Goal: Transaction & Acquisition: Purchase product/service

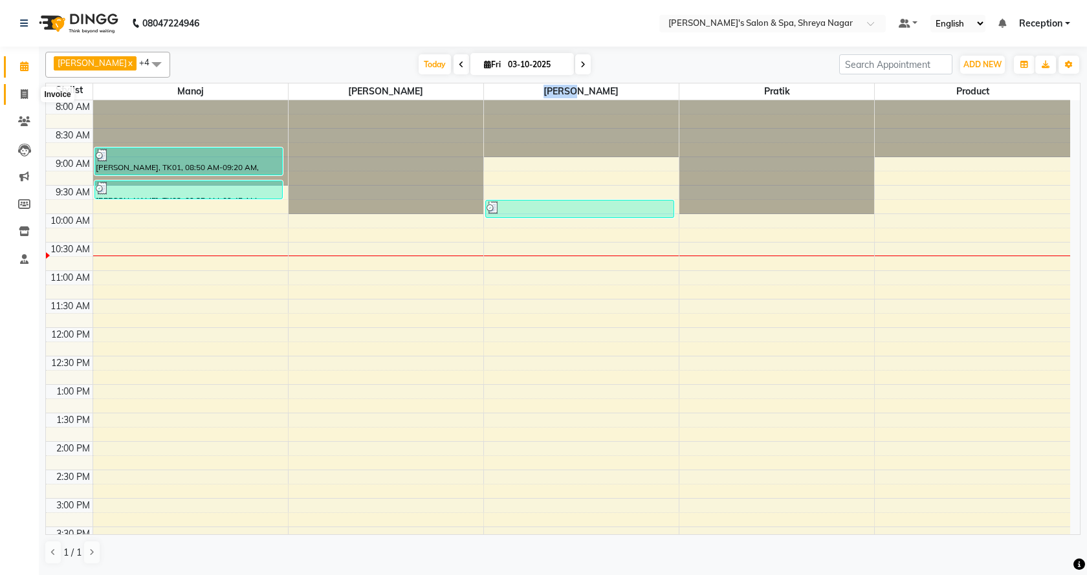
click at [30, 94] on span at bounding box center [24, 94] width 23 height 15
select select "service"
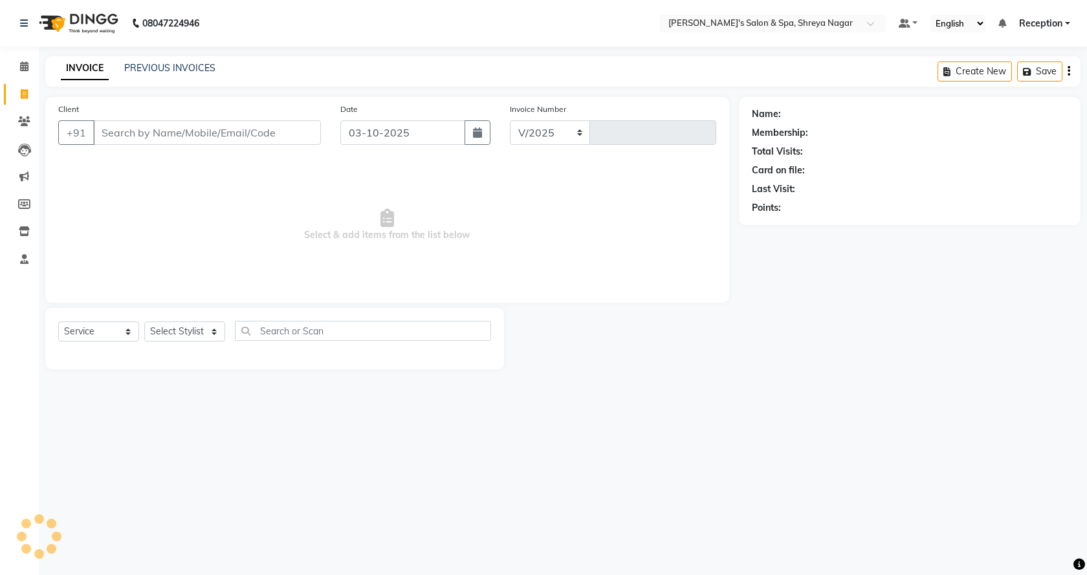
select select "7591"
type input "3256"
drag, startPoint x: 217, startPoint y: 330, endPoint x: 217, endPoint y: 338, distance: 7.8
click at [217, 330] on select "Select Stylist [PERSON_NAME] [PERSON_NAME] [PERSON_NAME] Product Reception" at bounding box center [184, 331] width 81 height 20
select select "67479"
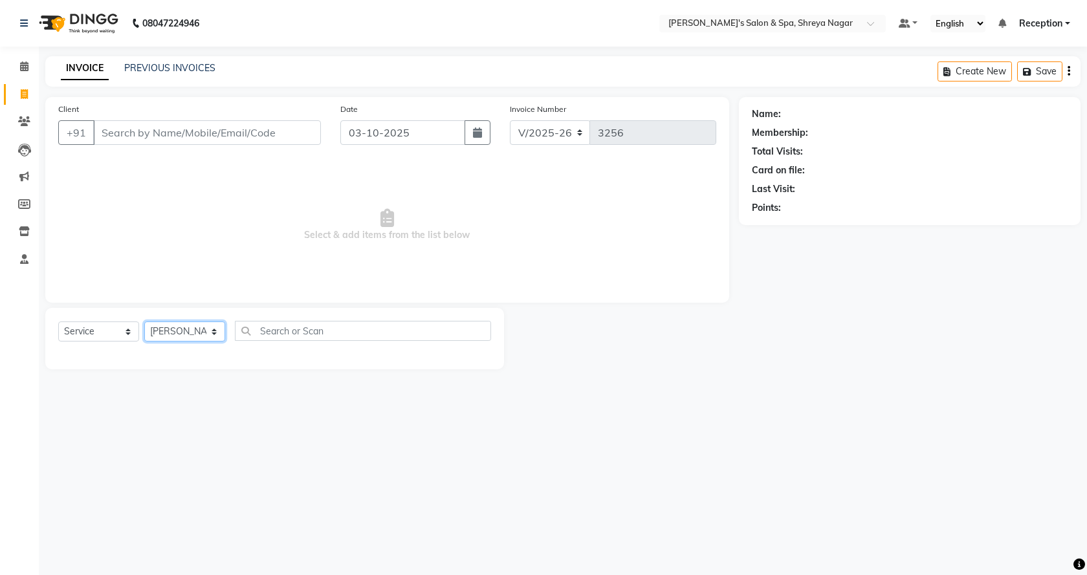
click at [144, 321] on select "Select Stylist [PERSON_NAME] [PERSON_NAME] [PERSON_NAME] Product Reception" at bounding box center [184, 331] width 81 height 20
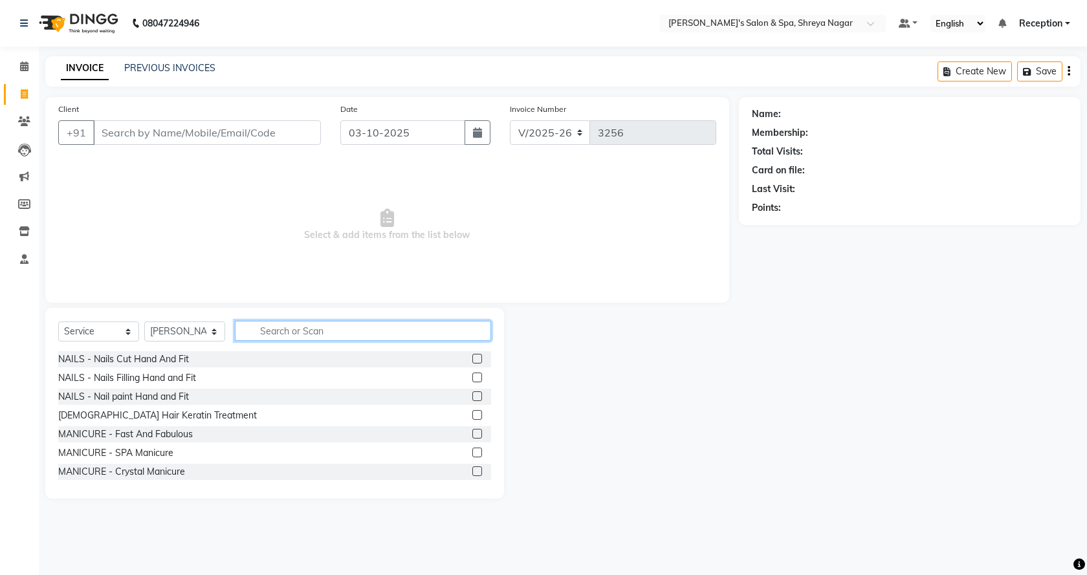
click at [305, 326] on input "text" at bounding box center [363, 331] width 256 height 20
type input "face"
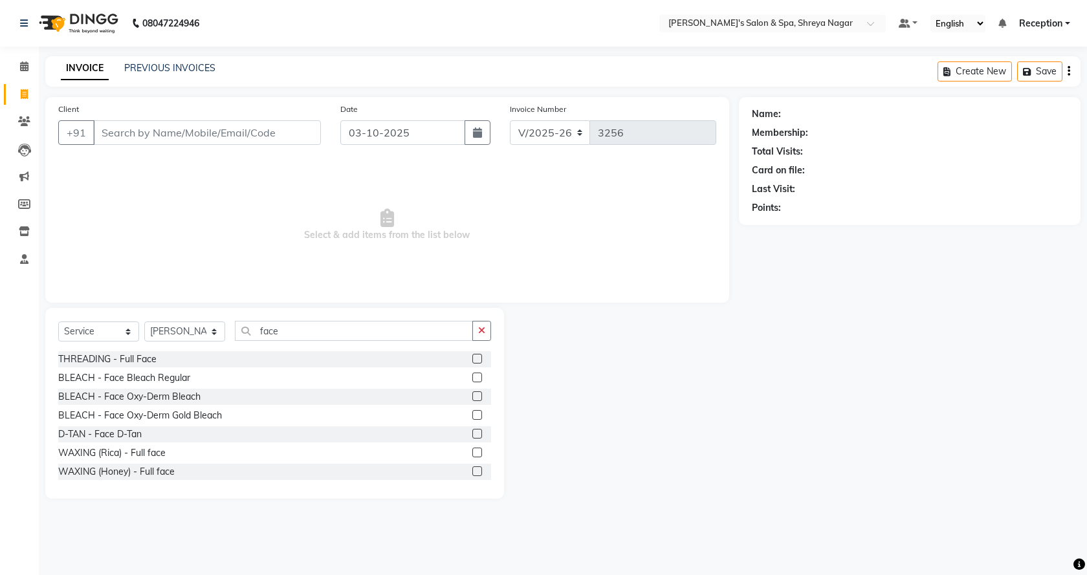
click at [472, 434] on label at bounding box center [477, 434] width 10 height 10
click at [472, 434] on input "checkbox" at bounding box center [476, 434] width 8 height 8
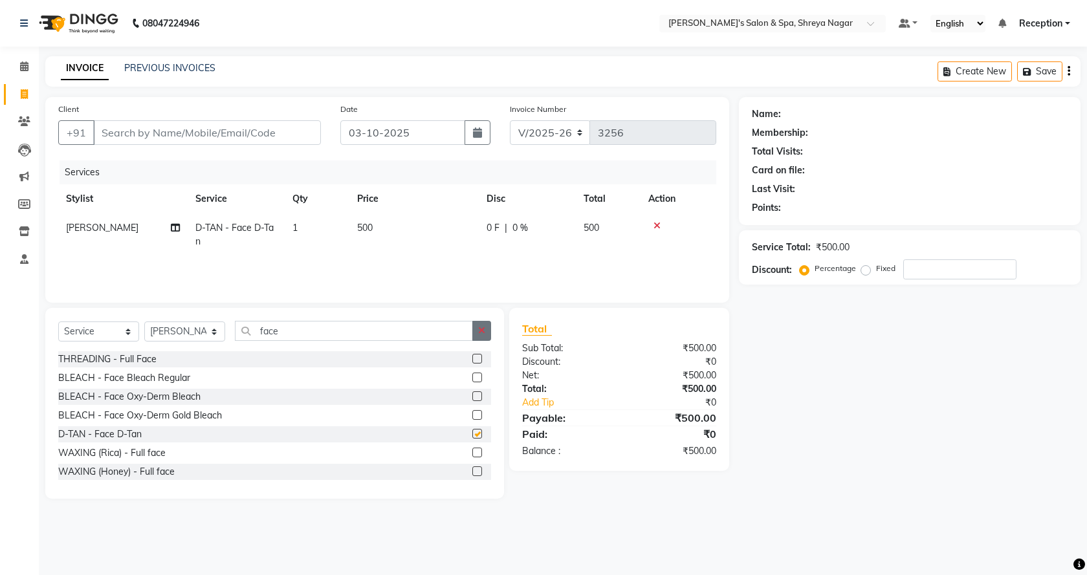
checkbox input "false"
click at [479, 329] on icon "button" at bounding box center [481, 330] width 7 height 9
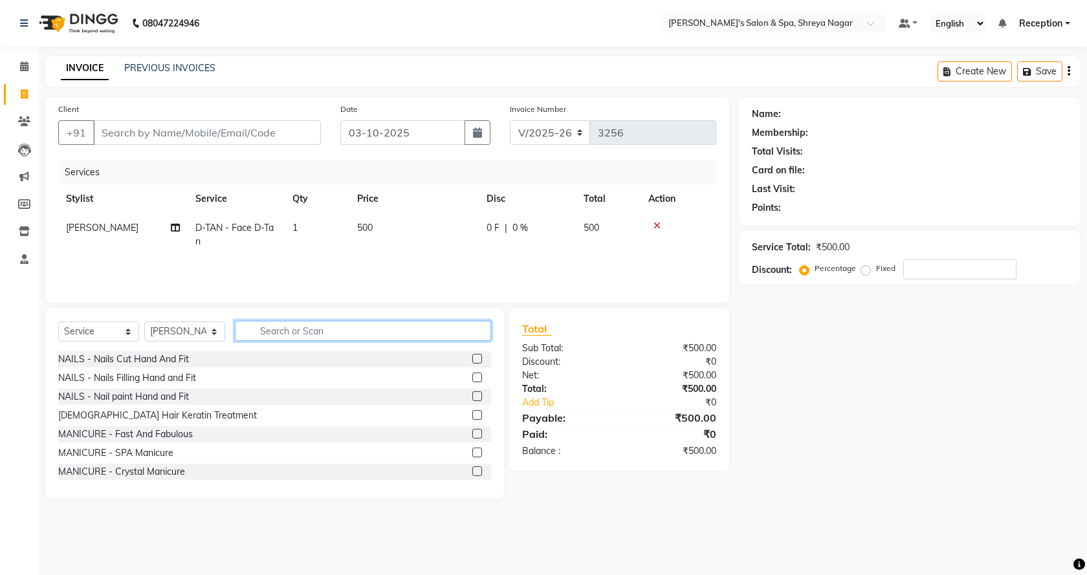
click at [434, 335] on input "text" at bounding box center [363, 331] width 256 height 20
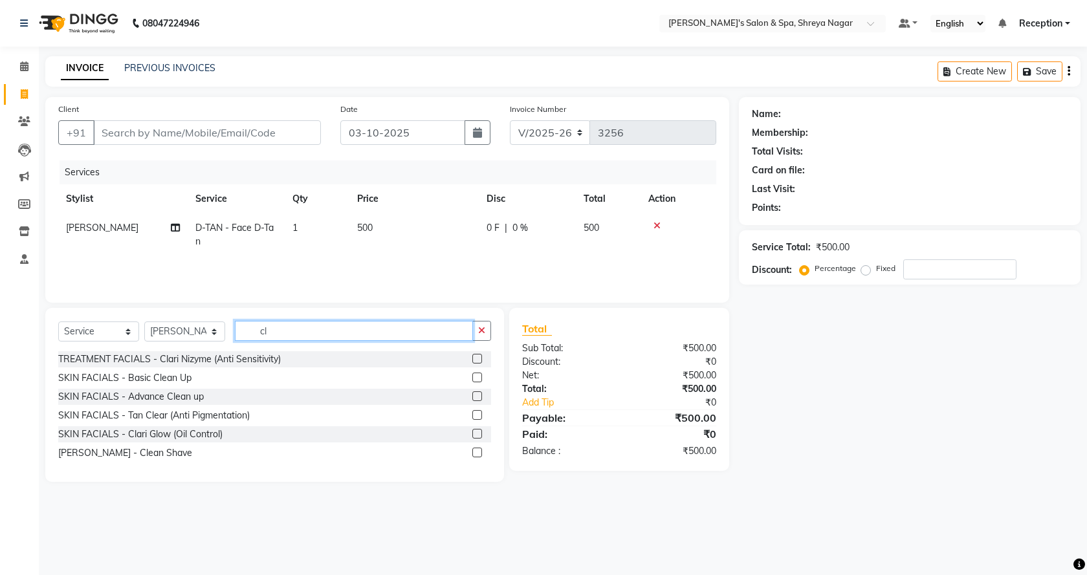
type input "cl"
click at [477, 375] on label at bounding box center [477, 378] width 10 height 10
click at [477, 375] on input "checkbox" at bounding box center [476, 378] width 8 height 8
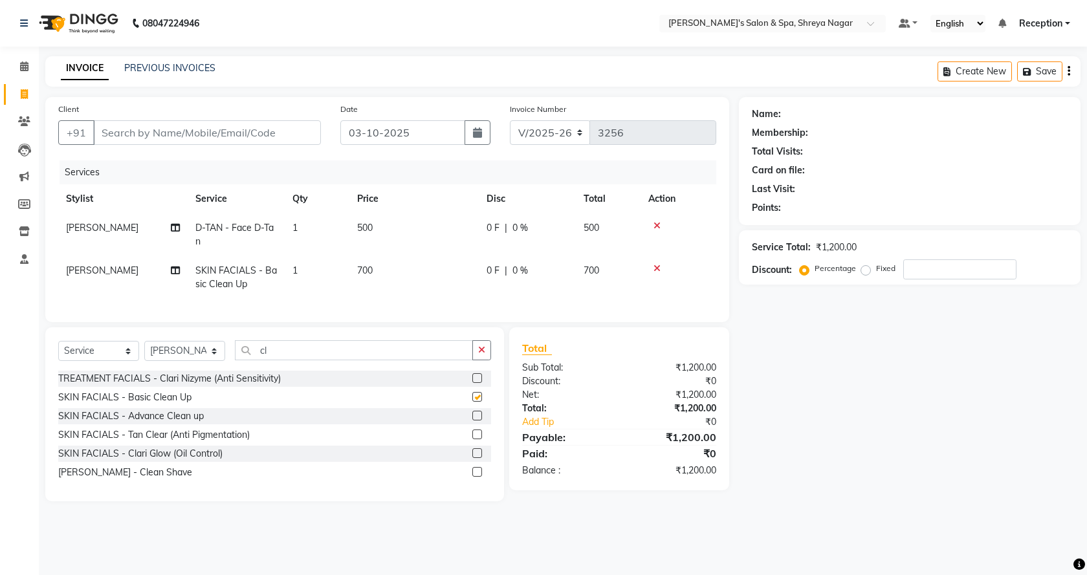
checkbox input "false"
click at [481, 354] on icon "button" at bounding box center [481, 349] width 7 height 9
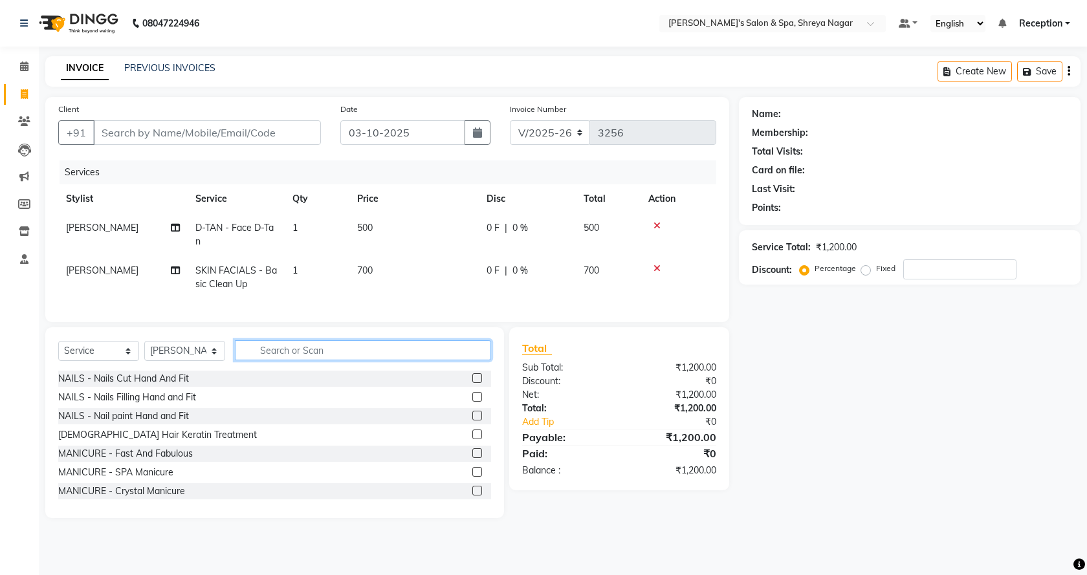
click at [468, 360] on input "text" at bounding box center [363, 350] width 256 height 20
click at [446, 360] on input "text" at bounding box center [363, 350] width 256 height 20
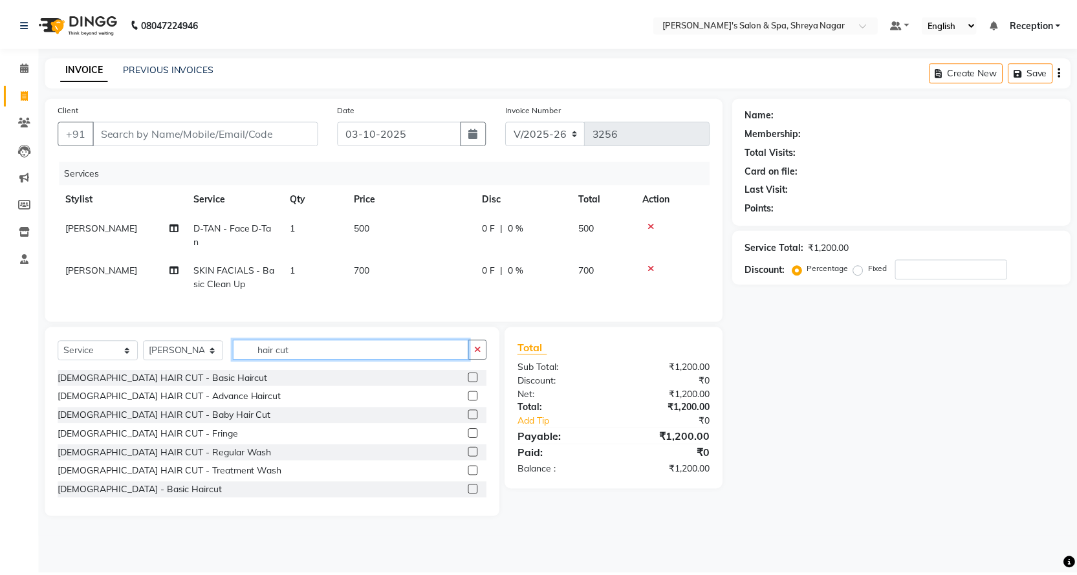
scroll to position [39, 0]
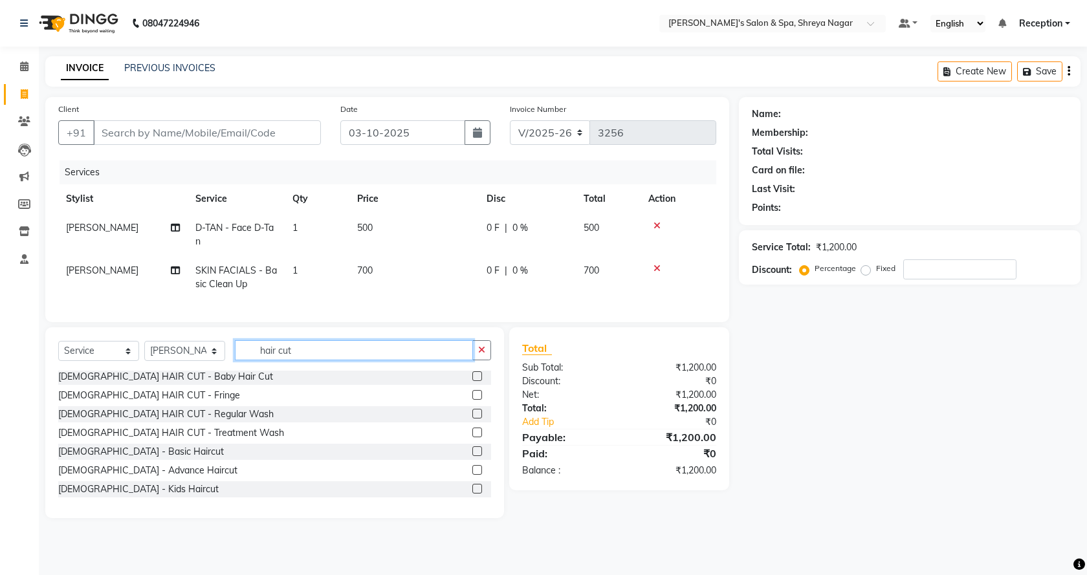
type input "hair cut"
click at [472, 456] on label at bounding box center [477, 451] width 10 height 10
click at [472, 456] on input "checkbox" at bounding box center [476, 452] width 8 height 8
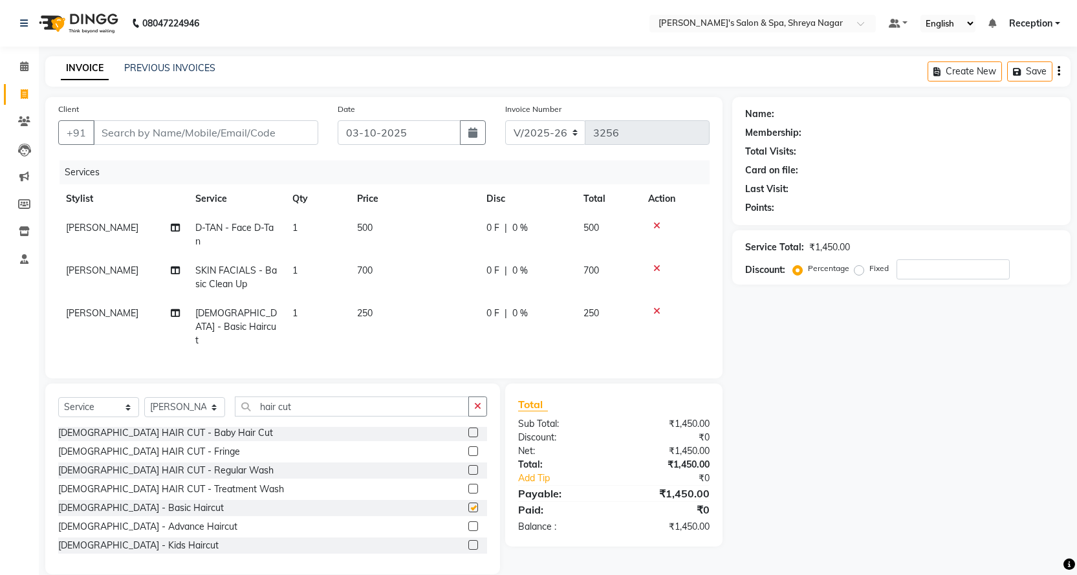
checkbox input "false"
click at [474, 402] on icon "button" at bounding box center [477, 406] width 7 height 9
click at [416, 411] on input "text" at bounding box center [361, 407] width 252 height 20
click at [413, 407] on input "text" at bounding box center [361, 407] width 252 height 20
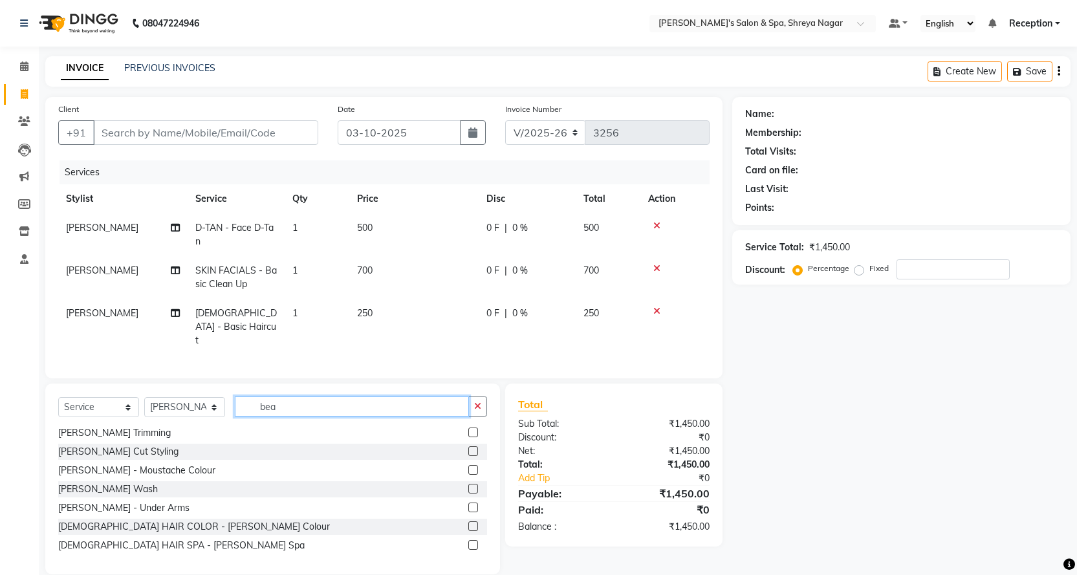
scroll to position [39, 0]
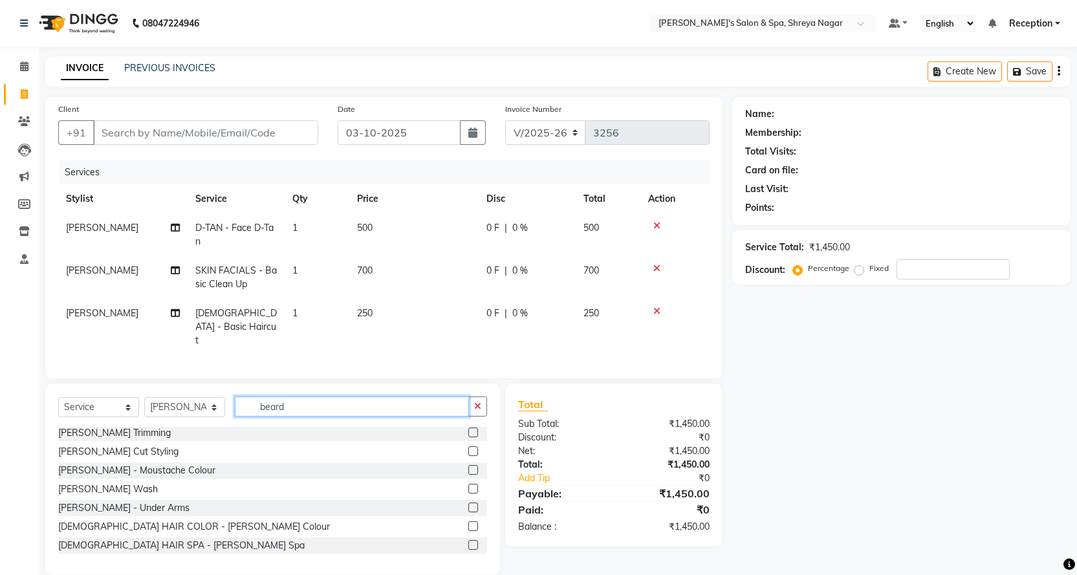
type input "beard"
click at [468, 446] on label at bounding box center [473, 451] width 10 height 10
click at [468, 448] on input "checkbox" at bounding box center [472, 452] width 8 height 8
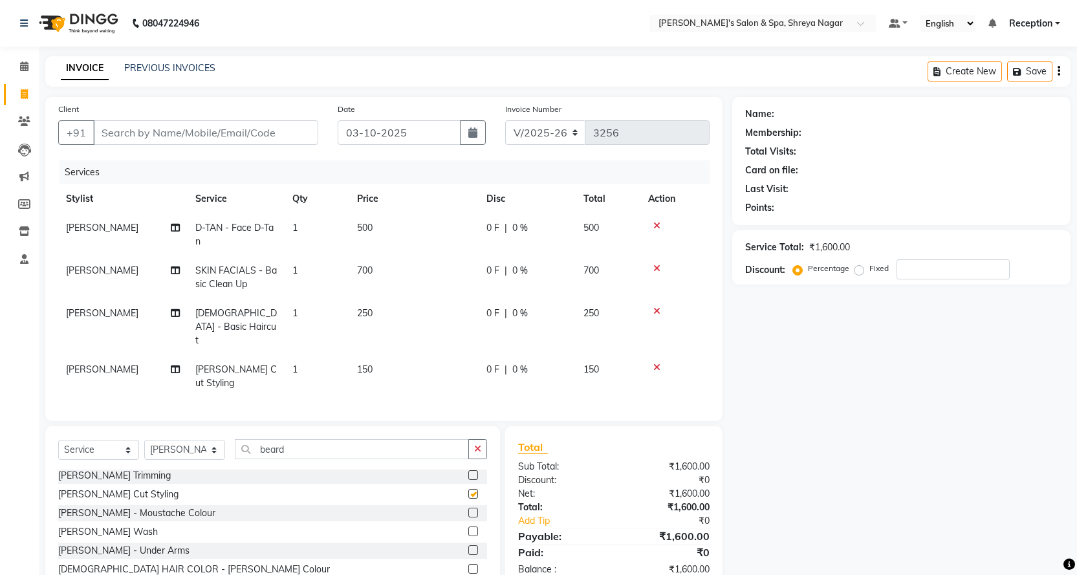
checkbox input "false"
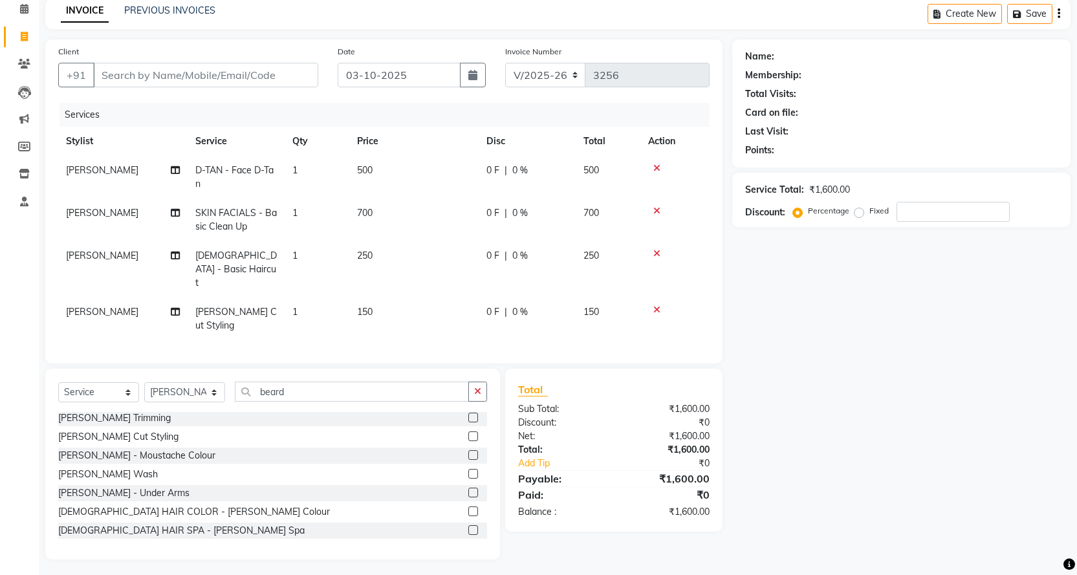
click at [395, 206] on td "700" at bounding box center [413, 220] width 129 height 43
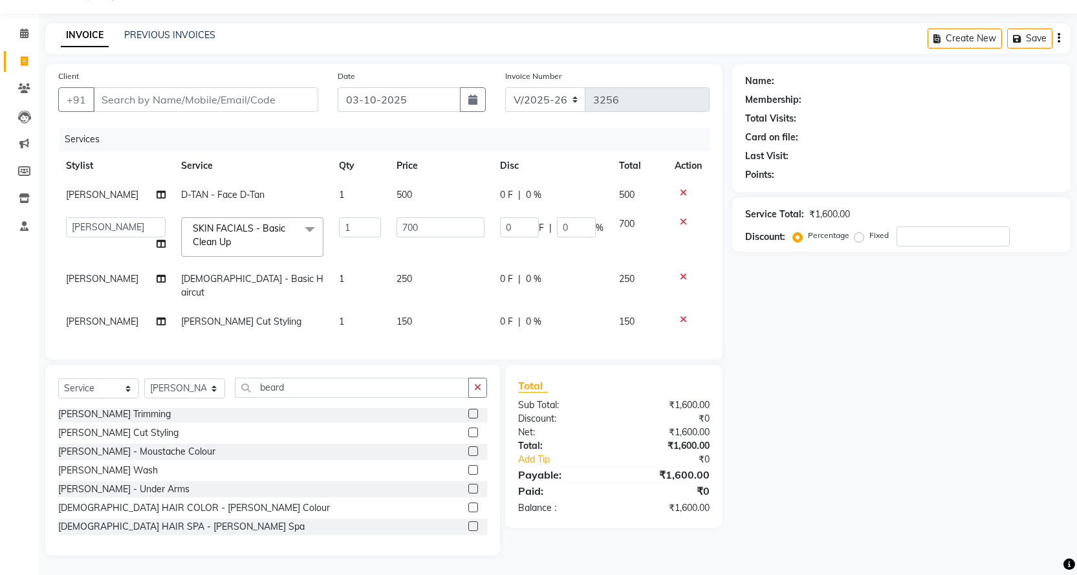
scroll to position [29, 0]
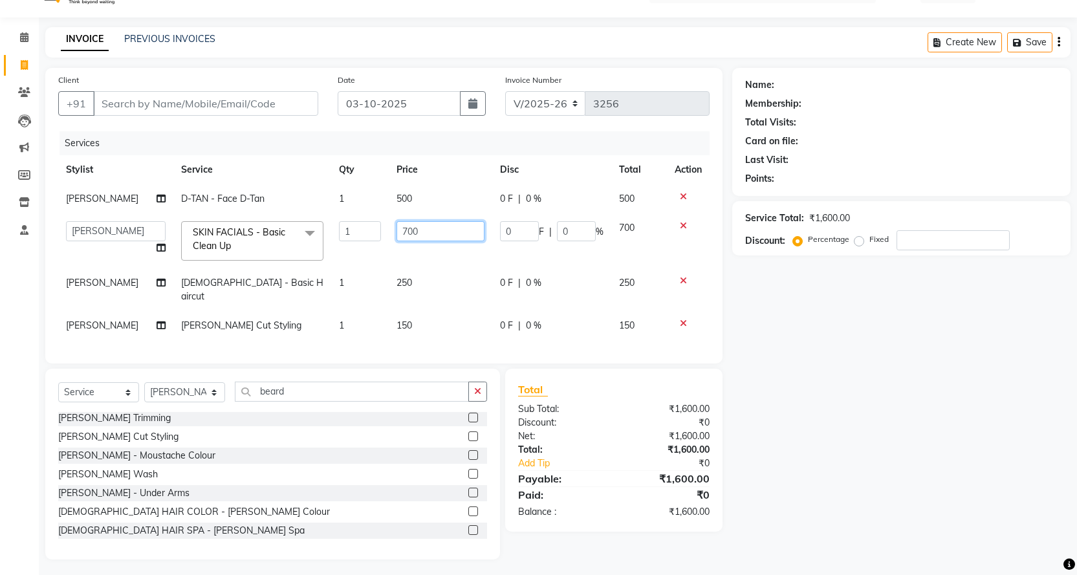
click at [439, 228] on input "700" at bounding box center [441, 231] width 88 height 20
type input "7"
type input "800"
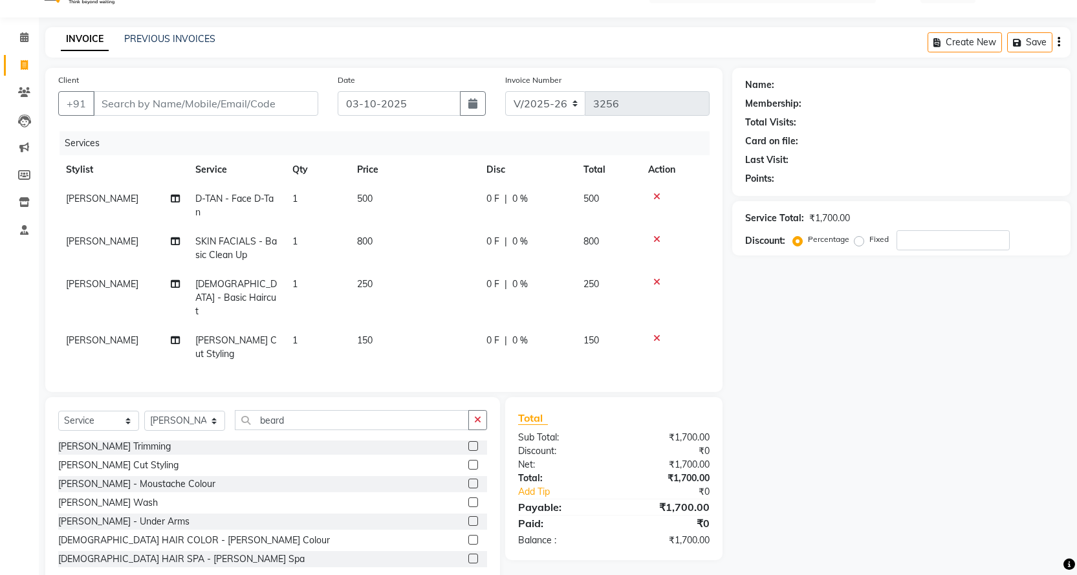
click at [807, 488] on div "Name: Membership: Total Visits: Card on file: Last Visit: Points: Service Total…" at bounding box center [906, 328] width 348 height 520
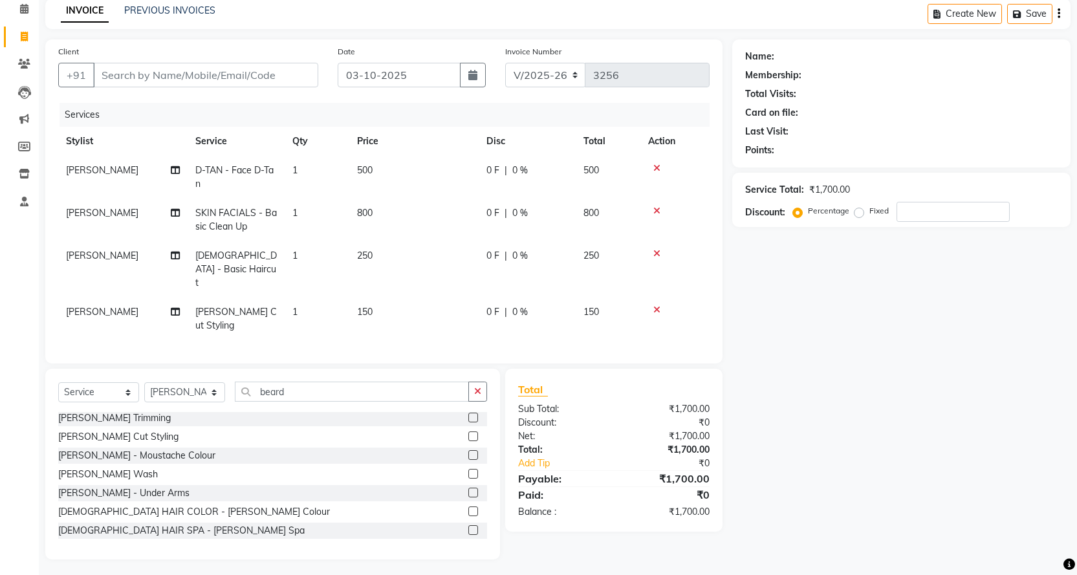
scroll to position [0, 0]
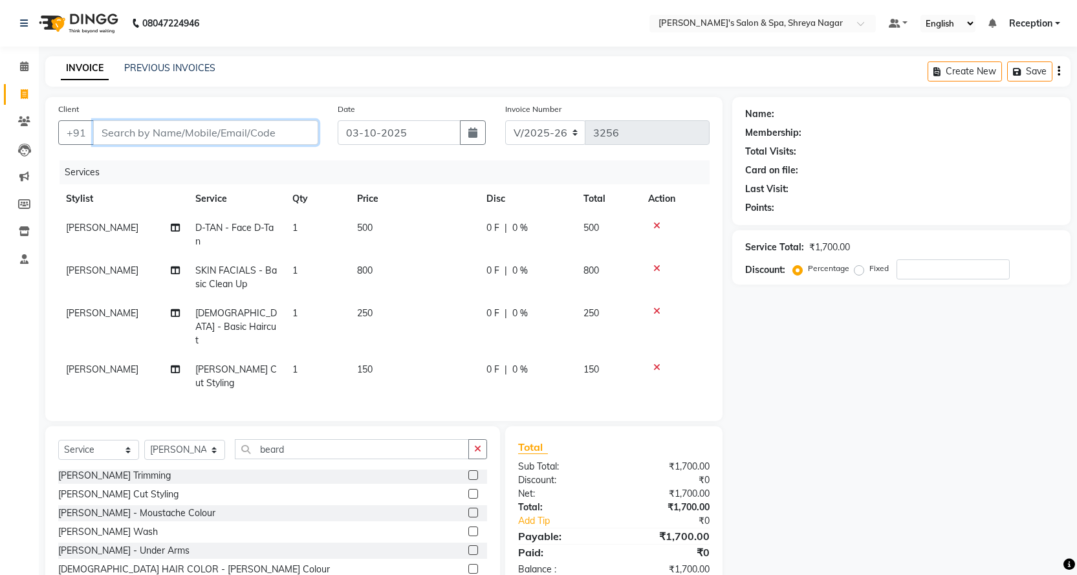
click at [288, 136] on input "Client" at bounding box center [205, 132] width 225 height 25
type input "9"
type input "0"
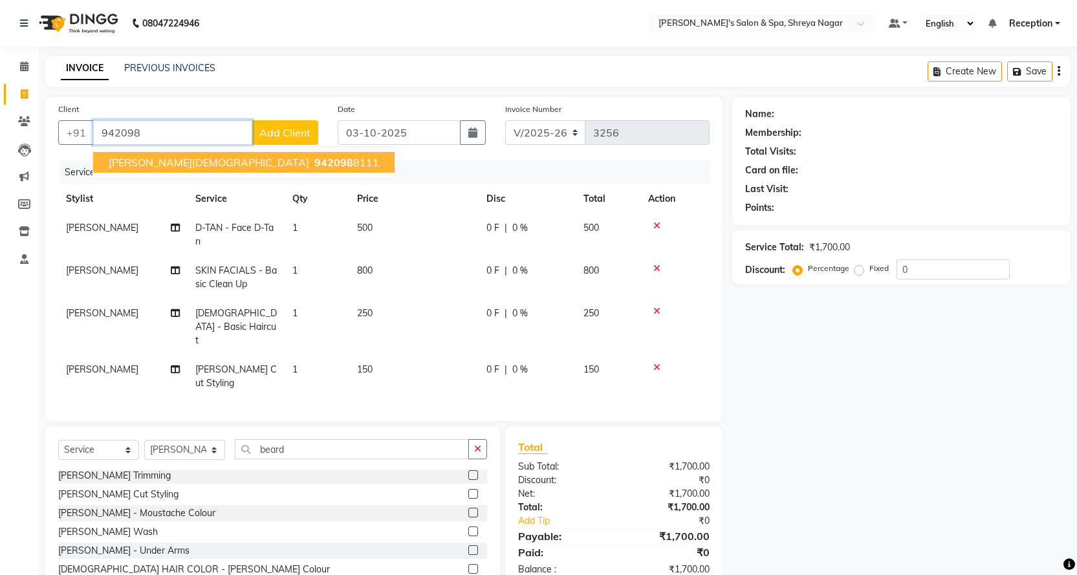
click at [312, 164] on ngb-highlight "942098 8111" at bounding box center [345, 162] width 67 height 13
type input "9420988111"
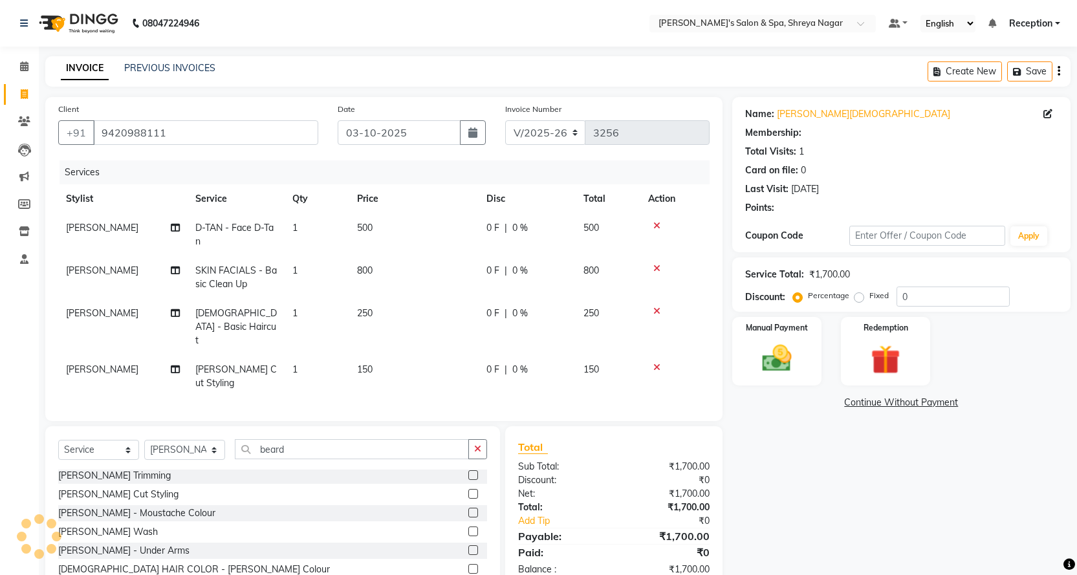
select select "1: Object"
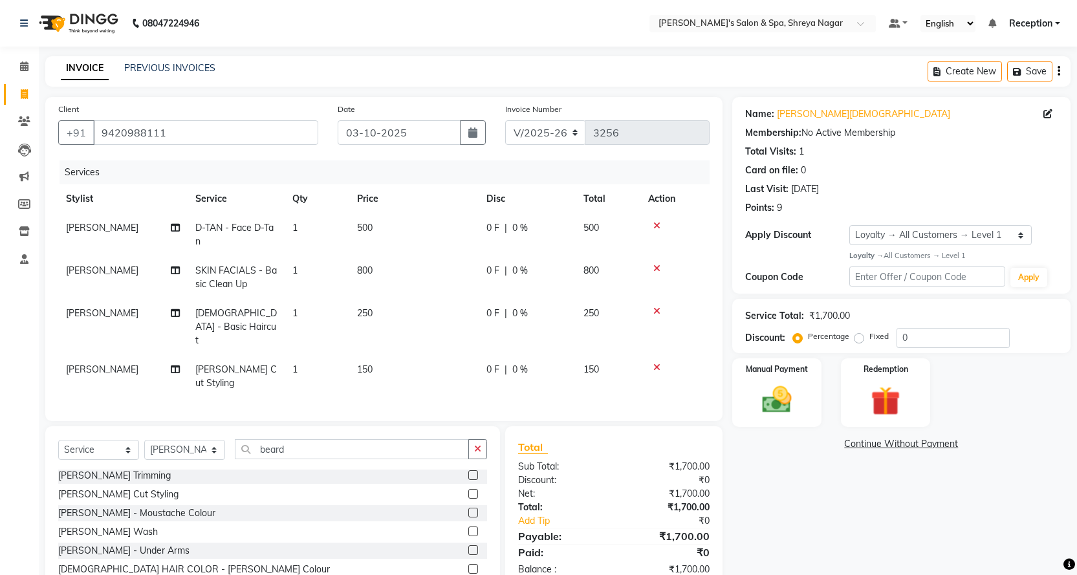
scroll to position [58, 0]
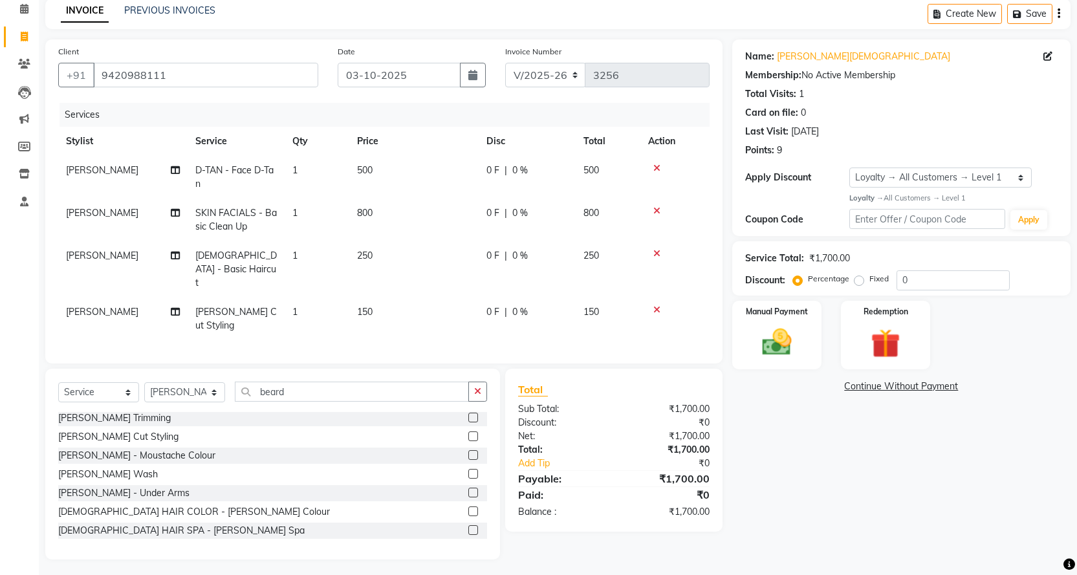
click at [384, 254] on td "250" at bounding box center [413, 269] width 129 height 56
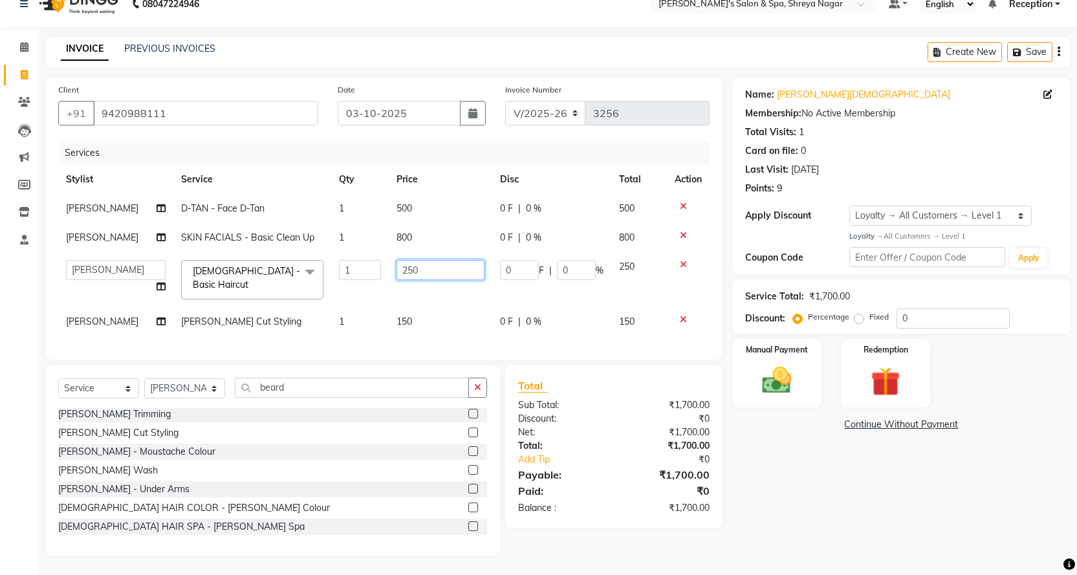
click at [426, 263] on input "250" at bounding box center [441, 270] width 88 height 20
type input "2"
type input "300"
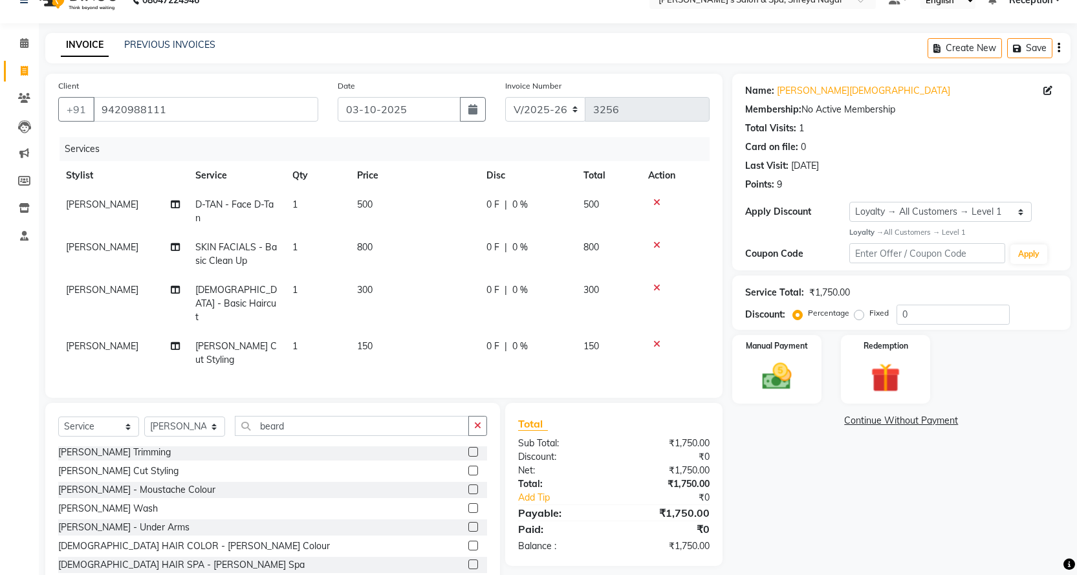
drag, startPoint x: 812, startPoint y: 483, endPoint x: 806, endPoint y: 487, distance: 7.5
click at [807, 486] on div "Name: [PERSON_NAME][DEMOGRAPHIC_DATA] Membership: No Active Membership Total Vi…" at bounding box center [906, 334] width 348 height 520
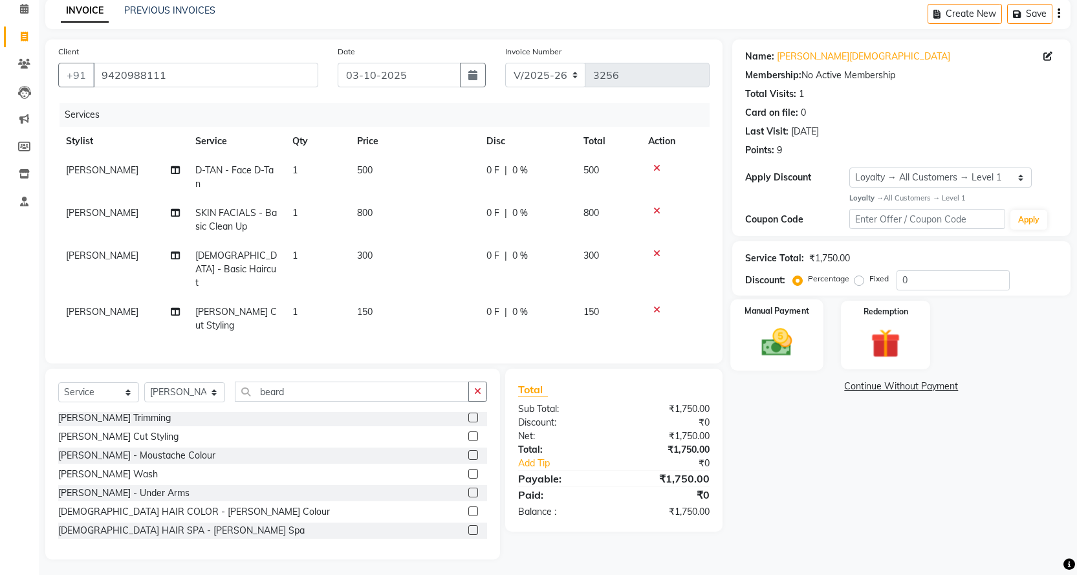
click at [789, 335] on img at bounding box center [777, 342] width 50 height 35
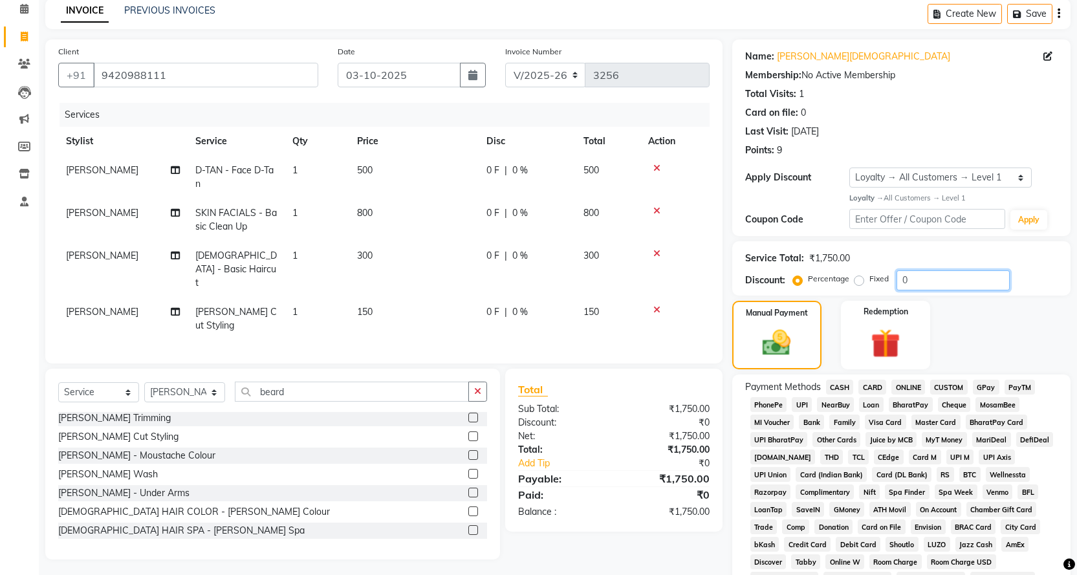
click at [920, 284] on input "0" at bounding box center [953, 280] width 113 height 20
type input "1"
click at [398, 259] on td "300" at bounding box center [413, 269] width 129 height 56
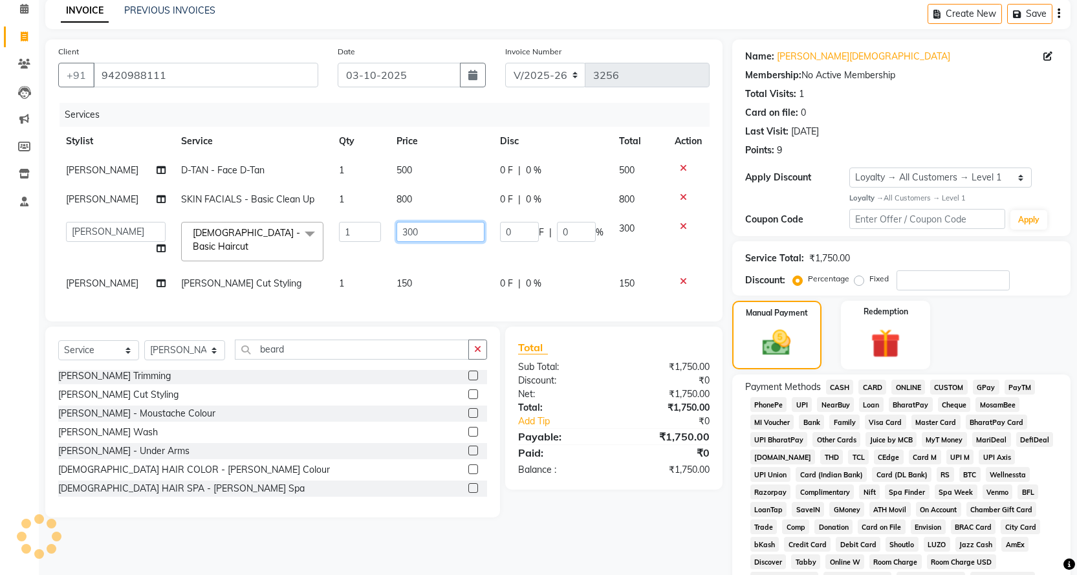
click at [467, 235] on input "300" at bounding box center [441, 232] width 88 height 20
type input "3"
type input "250"
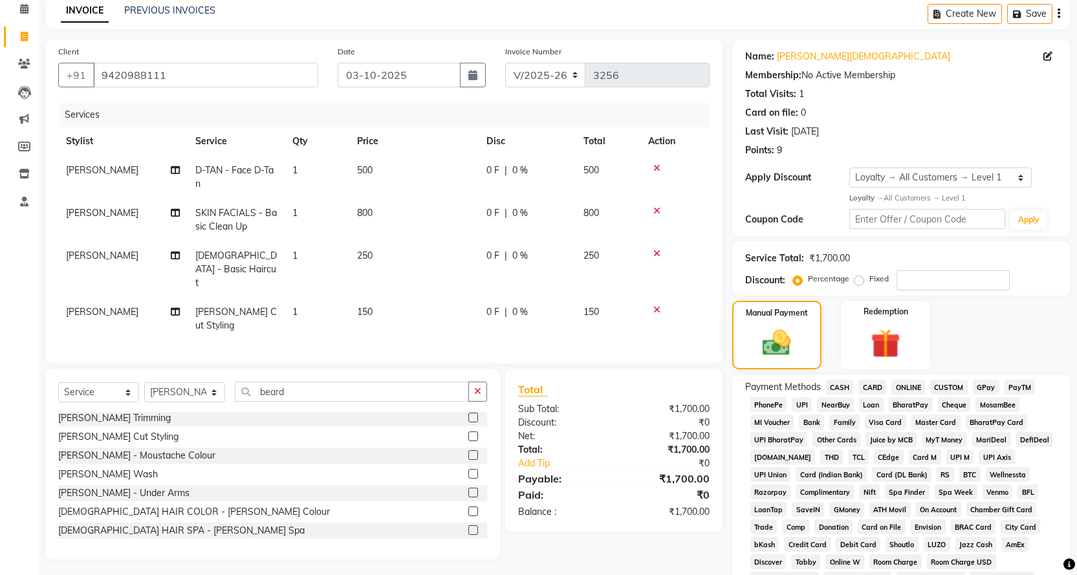
click at [644, 528] on div "Client [PHONE_NUMBER] Date [DATE] Invoice Number V/2025 V/[PHONE_NUMBER] Servic…" at bounding box center [384, 391] width 697 height 704
click at [388, 258] on td "250" at bounding box center [413, 269] width 129 height 56
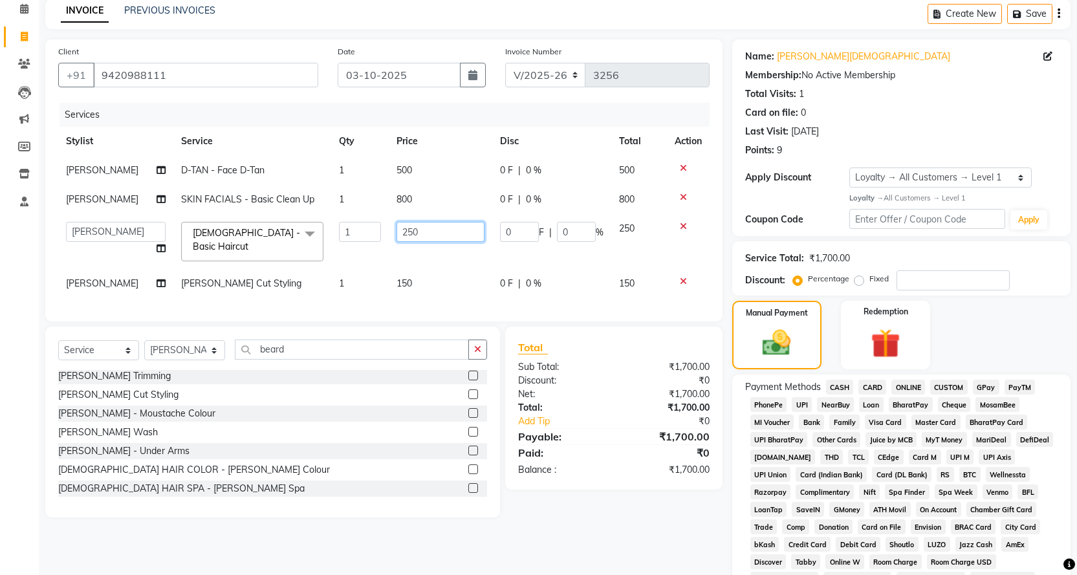
click at [468, 231] on input "250" at bounding box center [441, 232] width 88 height 20
type input "2"
type input "300"
click at [686, 545] on div "Client [PHONE_NUMBER] Date [DATE] Invoice Number V/2025 V/[PHONE_NUMBER] Servic…" at bounding box center [384, 391] width 697 height 704
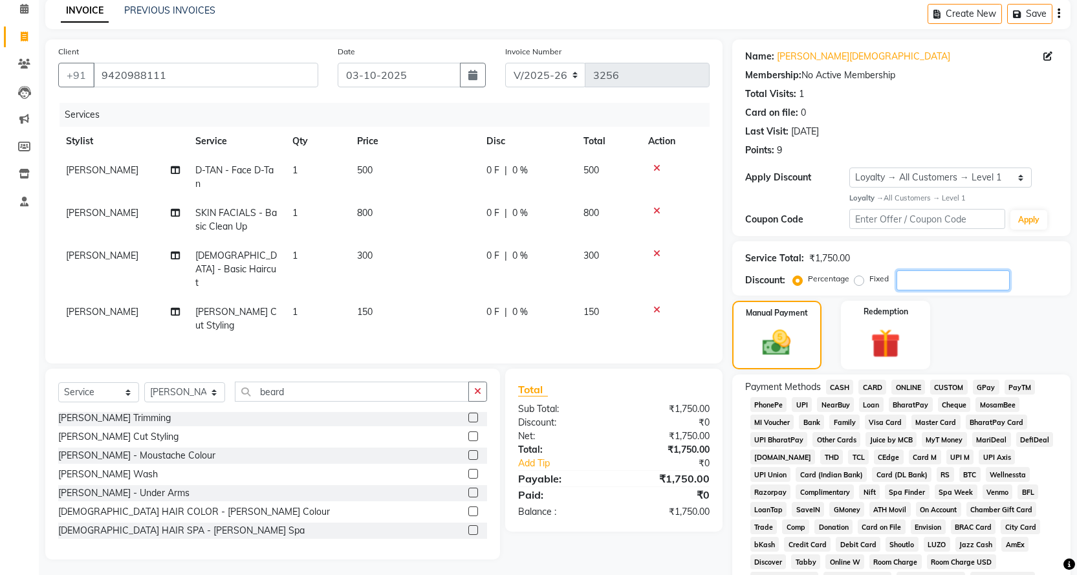
click at [941, 281] on input "number" at bounding box center [953, 280] width 113 height 20
type input "10"
click at [380, 256] on td "300" at bounding box center [413, 269] width 129 height 56
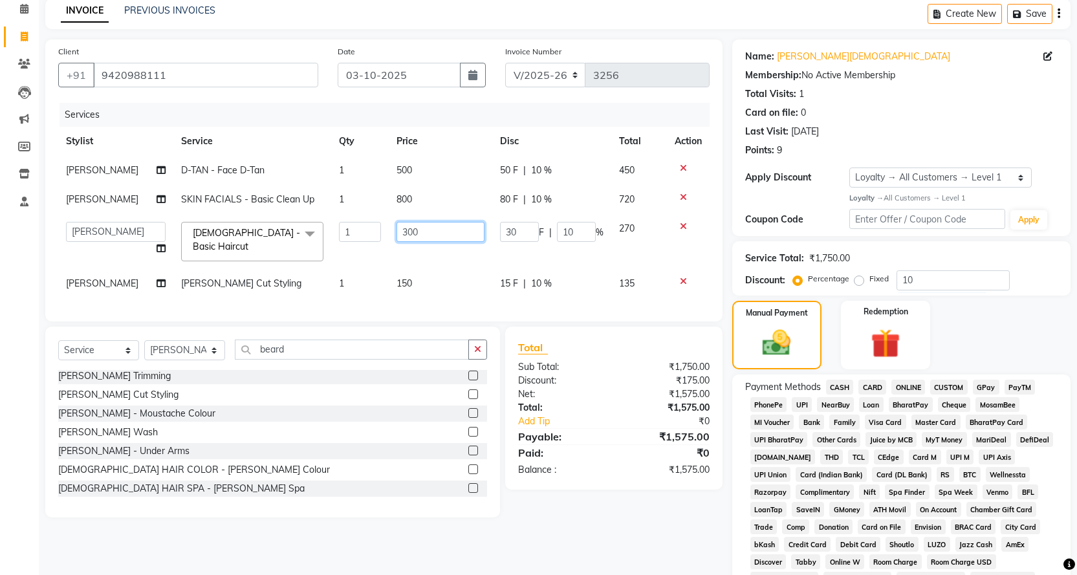
click at [452, 239] on input "300" at bounding box center [441, 232] width 88 height 20
type input "3"
type input "275"
click at [653, 533] on div "Client [PHONE_NUMBER] Date [DATE] Invoice Number V/2025 V/[PHONE_NUMBER] Servic…" at bounding box center [384, 391] width 697 height 704
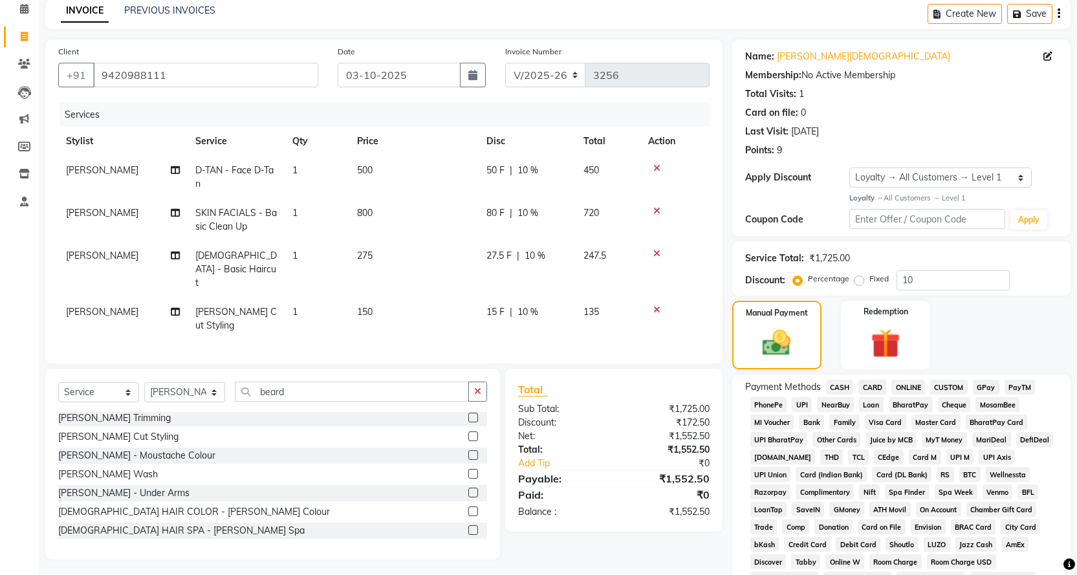
click at [408, 255] on td "275" at bounding box center [413, 269] width 129 height 56
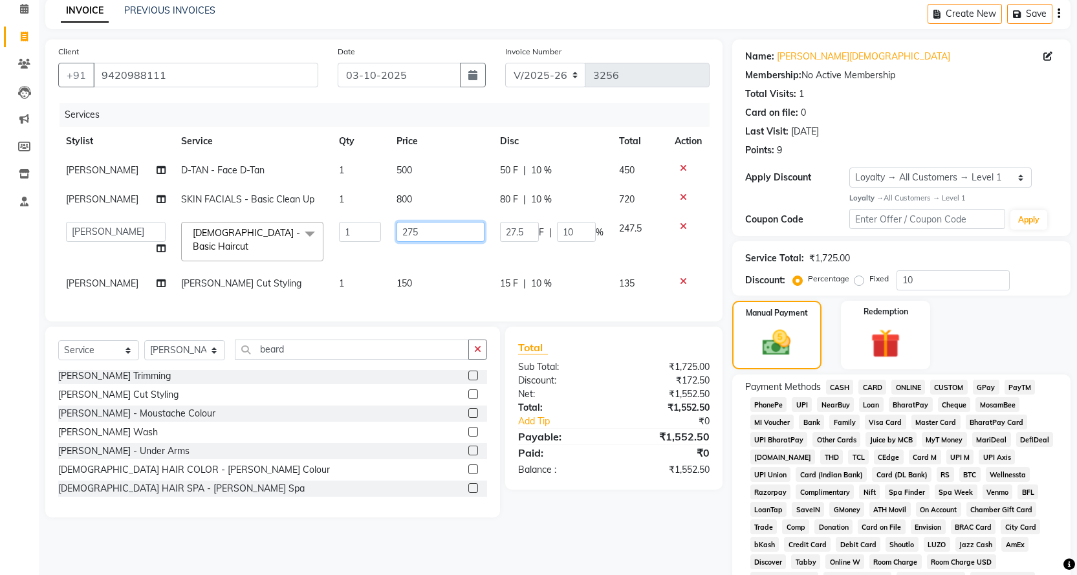
click at [419, 236] on input "275" at bounding box center [441, 232] width 88 height 20
type input "273"
click at [666, 517] on div "Total Sub Total: ₹1,725.00 Discount: ₹172.50 Net: ₹1,552.50 Total: ₹1,552.50 Ad…" at bounding box center [616, 422] width 232 height 191
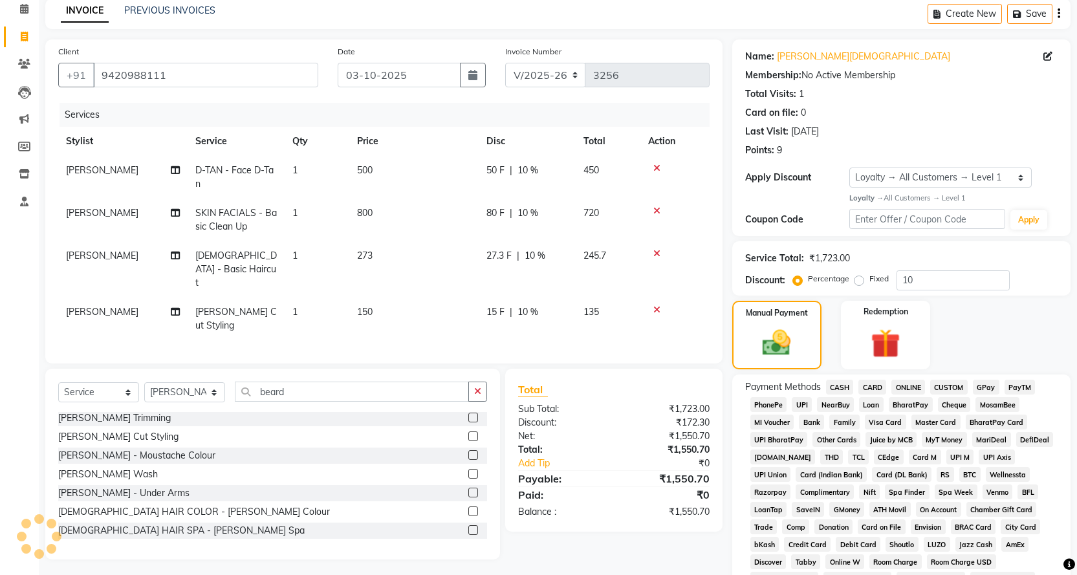
click at [80, 253] on td "[PERSON_NAME]" at bounding box center [122, 269] width 129 height 56
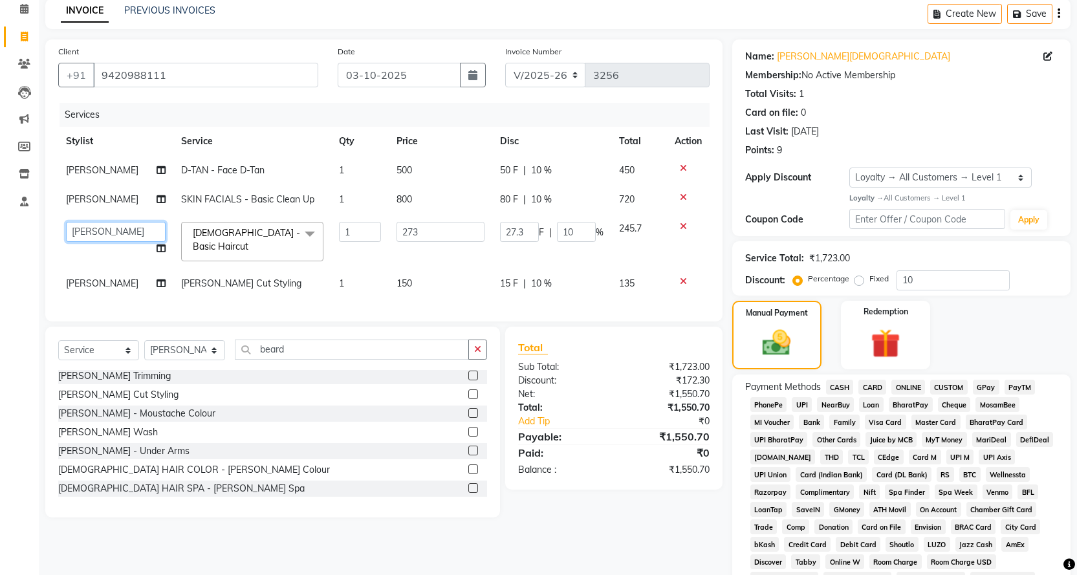
click at [99, 231] on select "[PERSON_NAME] [PERSON_NAME] [PERSON_NAME] Product Reception" at bounding box center [116, 232] width 100 height 20
select select "67480"
click at [102, 274] on td "[PERSON_NAME]" at bounding box center [115, 283] width 115 height 29
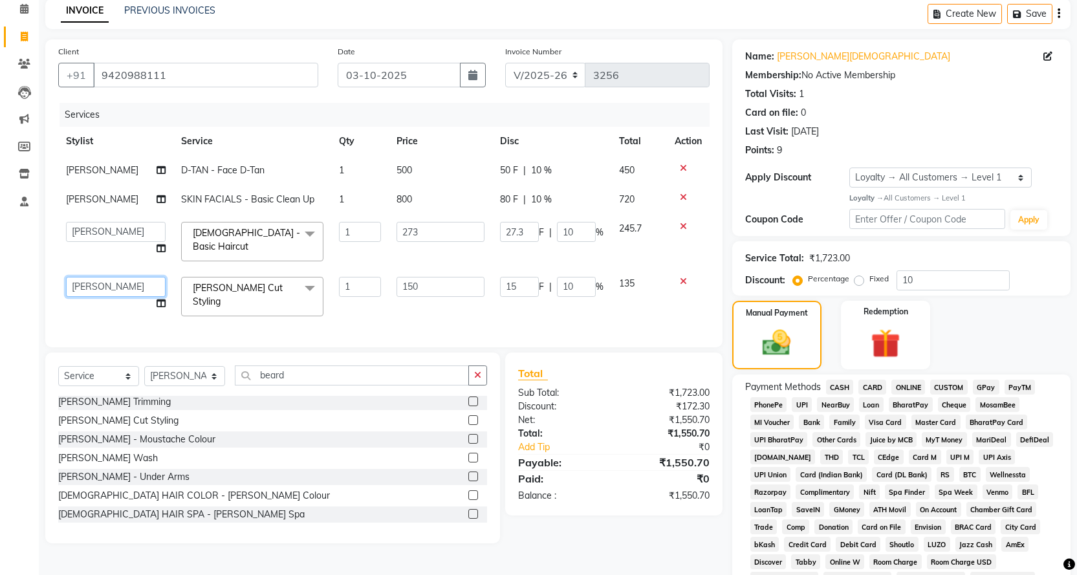
click at [102, 277] on select "[PERSON_NAME] [PERSON_NAME] [PERSON_NAME] Product Reception" at bounding box center [116, 287] width 100 height 20
select select "67480"
click at [905, 384] on span "ONLINE" at bounding box center [908, 387] width 34 height 15
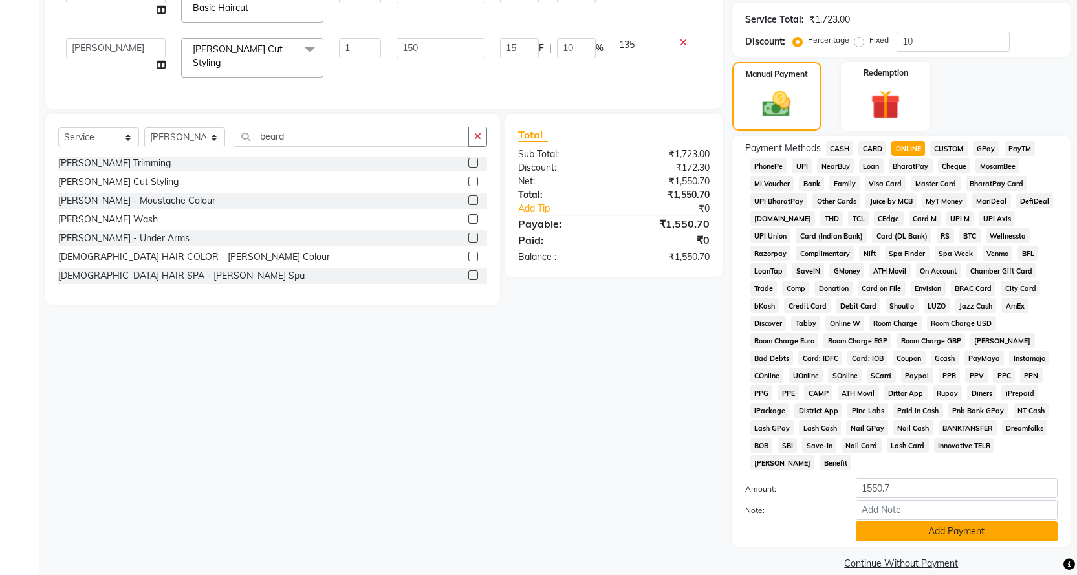
click at [914, 521] on button "Add Payment" at bounding box center [957, 531] width 202 height 20
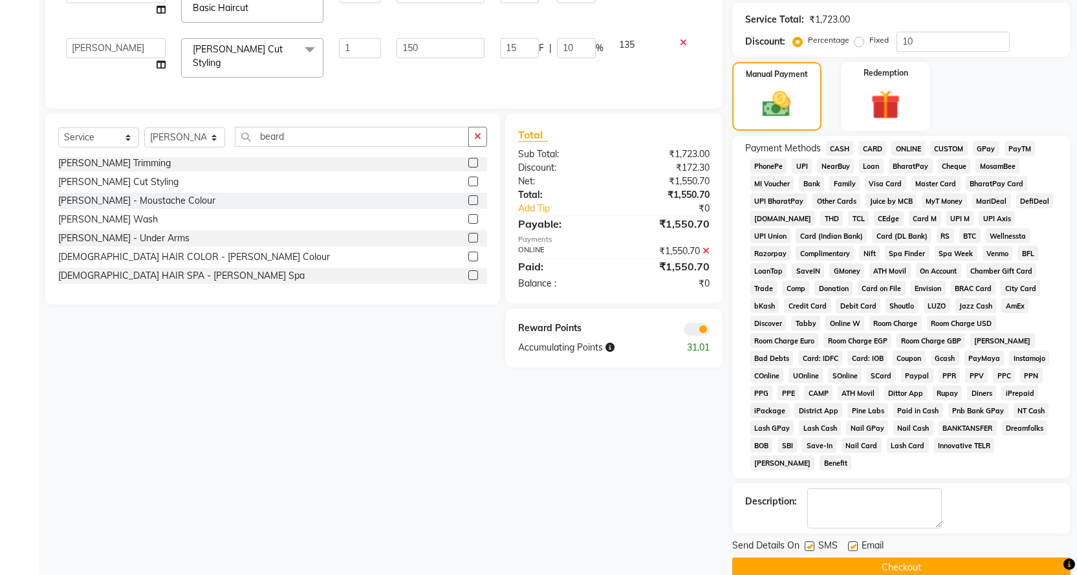
scroll to position [301, 0]
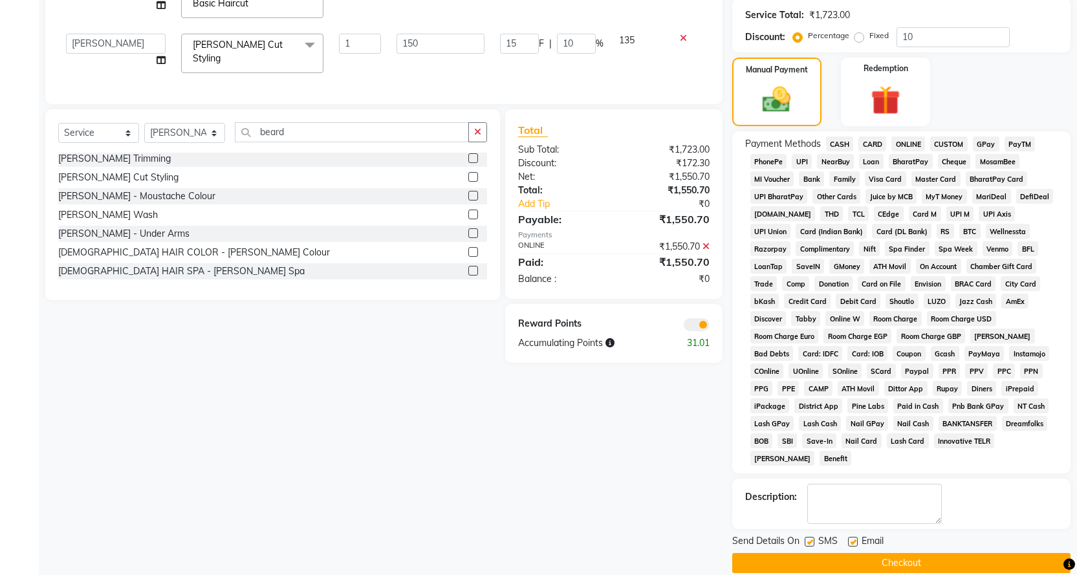
click at [874, 553] on button "Checkout" at bounding box center [901, 563] width 338 height 20
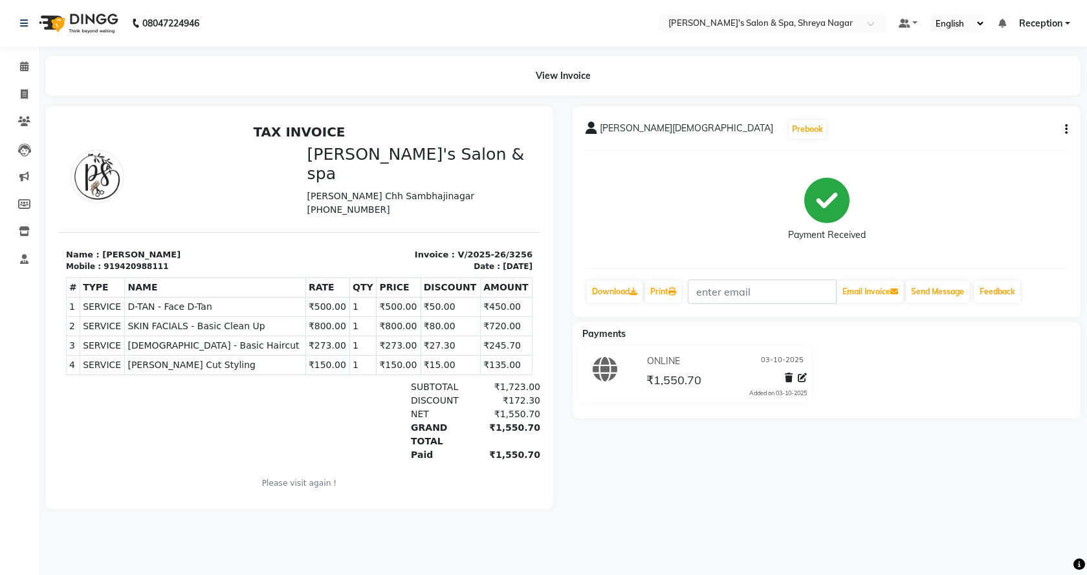
click at [164, 558] on div "08047224946 Select Location × [PERSON_NAME]'s Salon & Spa, Shreya Nagar Default…" at bounding box center [543, 287] width 1087 height 575
click at [32, 79] on li "Calendar" at bounding box center [19, 67] width 39 height 28
click at [21, 72] on span at bounding box center [24, 67] width 23 height 15
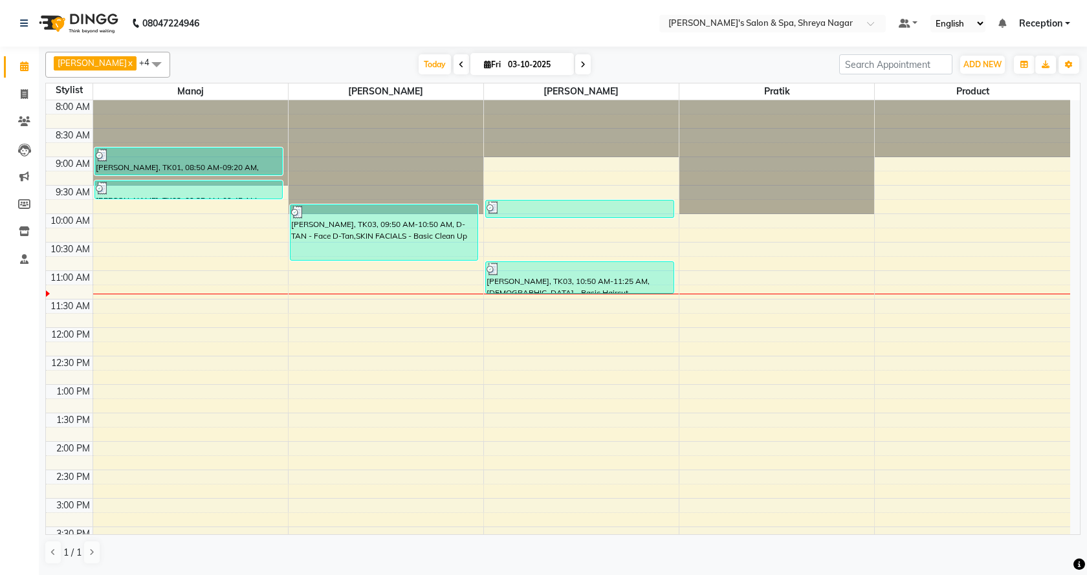
click at [948, 574] on html "08047224946 Select Location × [PERSON_NAME]'s Salon & Spa, Shreya Nagar Default…" at bounding box center [543, 287] width 1087 height 575
click at [31, 91] on span at bounding box center [24, 94] width 23 height 15
select select "service"
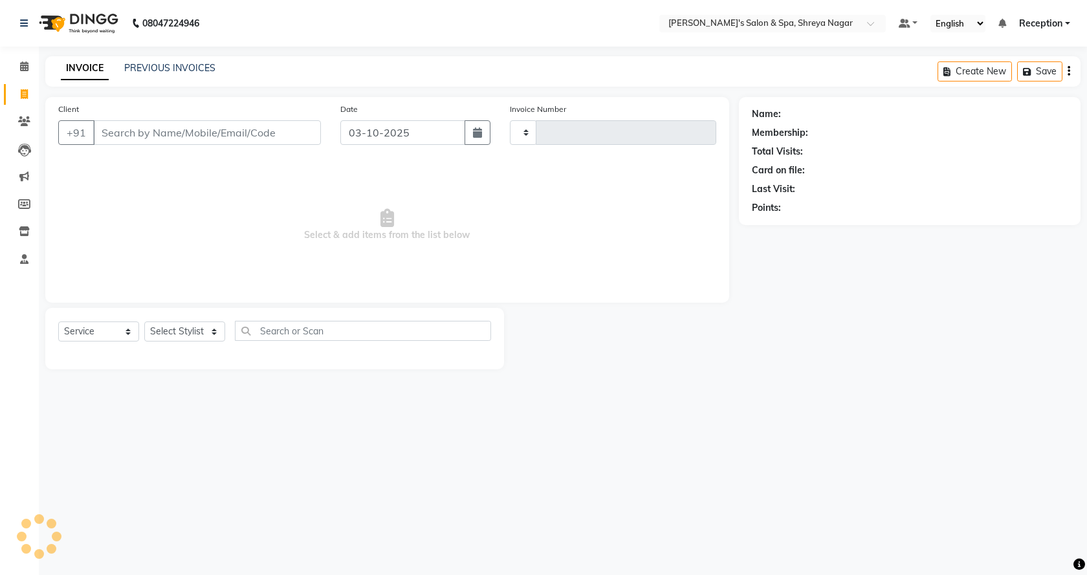
type input "3257"
select select "7591"
click at [211, 331] on select "Select Stylist" at bounding box center [184, 331] width 81 height 20
select select "67479"
click at [144, 321] on select "Select Stylist [PERSON_NAME] [PERSON_NAME] [PERSON_NAME] Product Reception" at bounding box center [184, 331] width 81 height 20
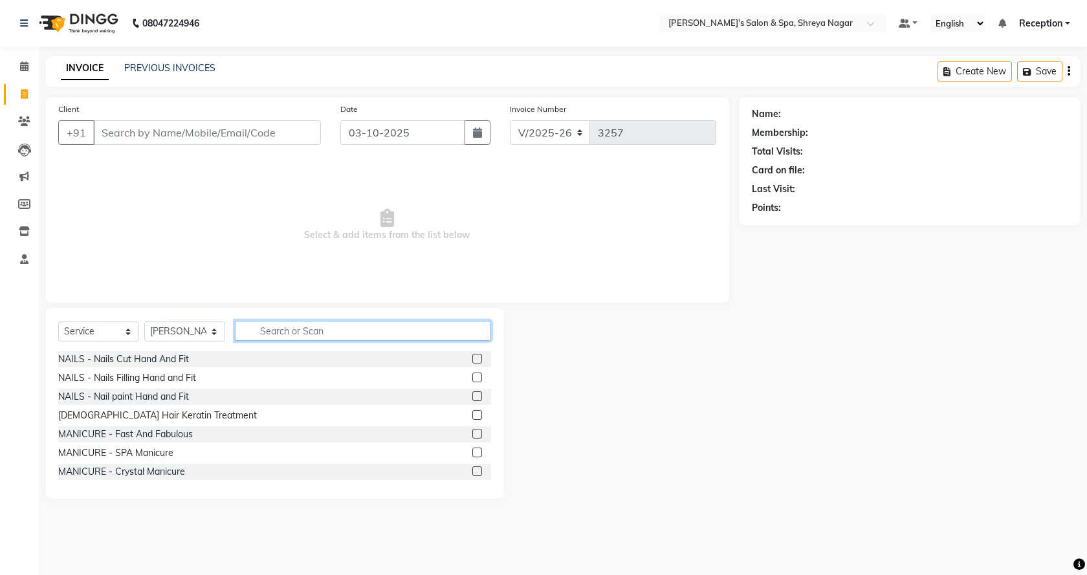
click at [303, 321] on input "text" at bounding box center [363, 331] width 256 height 20
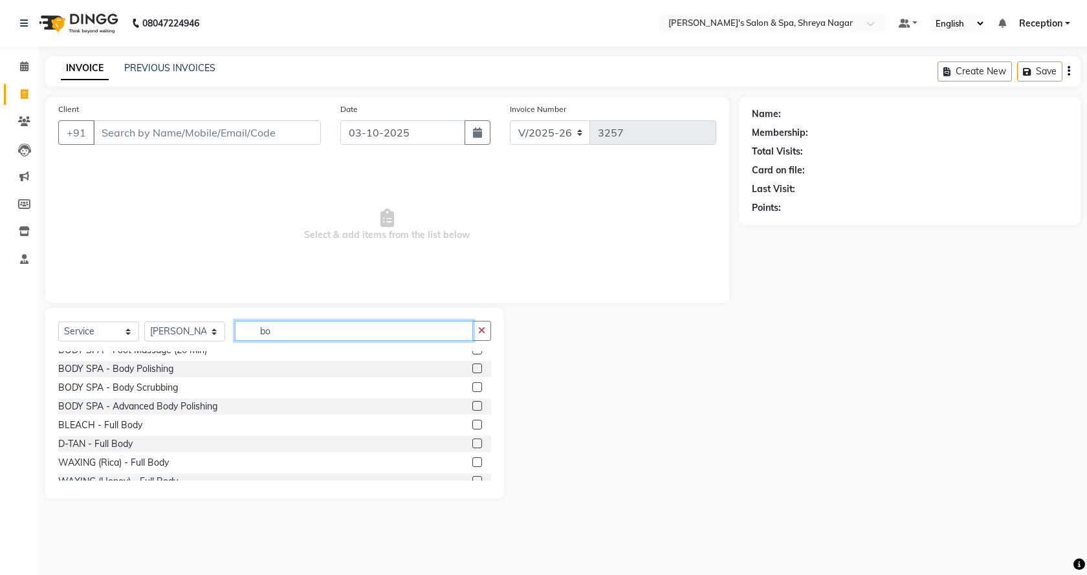
scroll to position [77, 0]
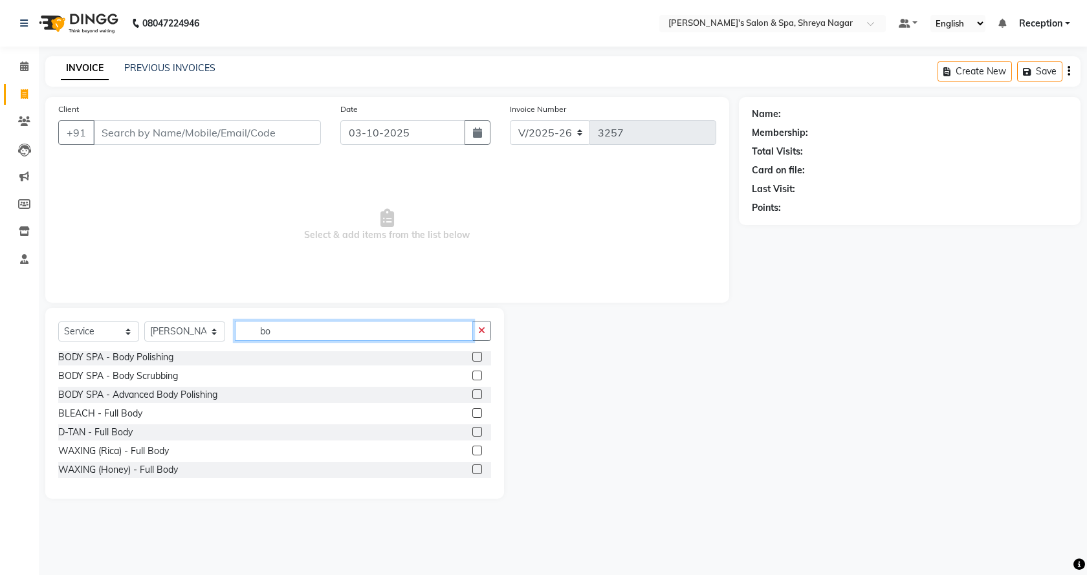
type input "bo"
click at [472, 464] on label at bounding box center [477, 469] width 10 height 10
click at [472, 466] on input "checkbox" at bounding box center [476, 470] width 8 height 8
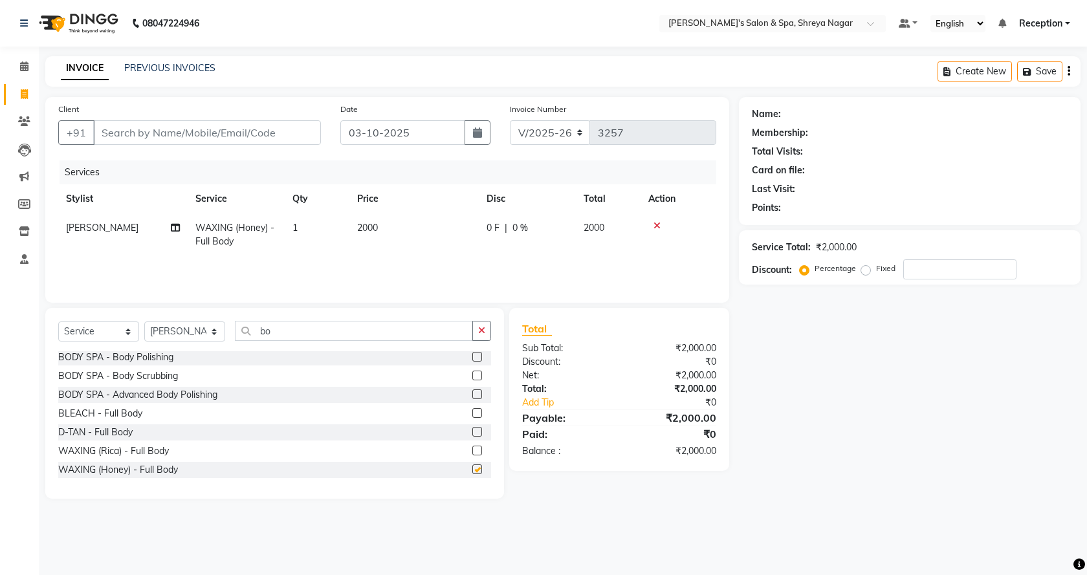
checkbox input "false"
click at [651, 223] on div at bounding box center [678, 225] width 60 height 9
click at [652, 223] on div at bounding box center [678, 225] width 60 height 9
click at [658, 226] on icon at bounding box center [656, 225] width 7 height 9
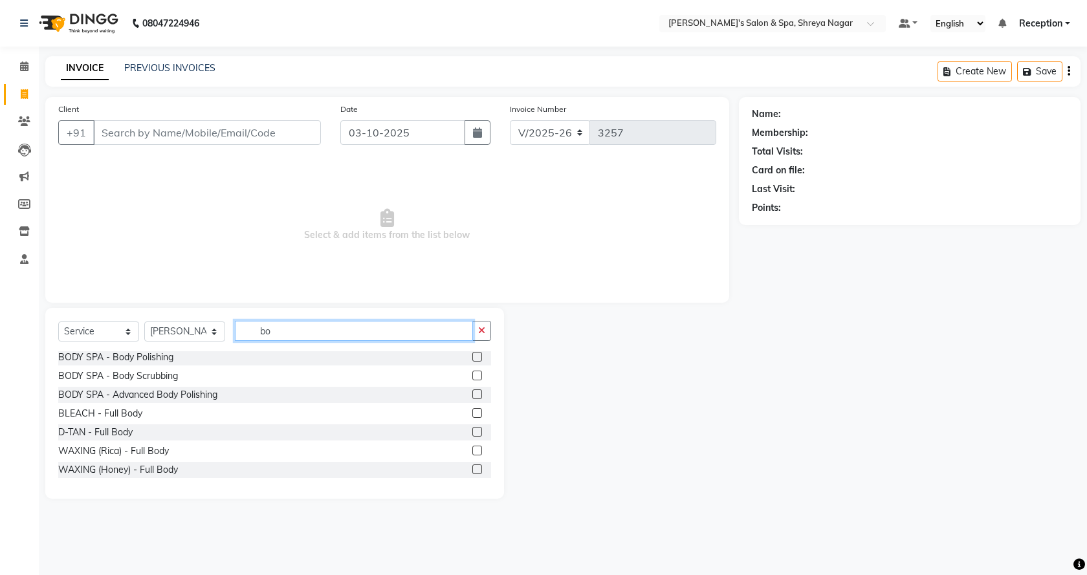
click at [330, 327] on input "bo" at bounding box center [354, 331] width 238 height 20
click at [337, 330] on input "bo" at bounding box center [354, 331] width 238 height 20
type input "b"
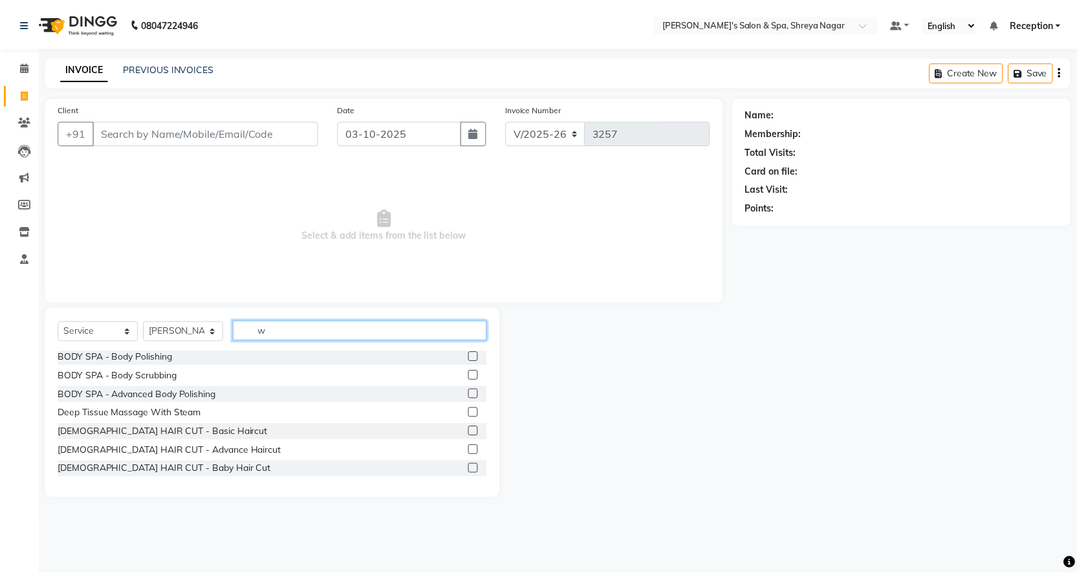
scroll to position [0, 0]
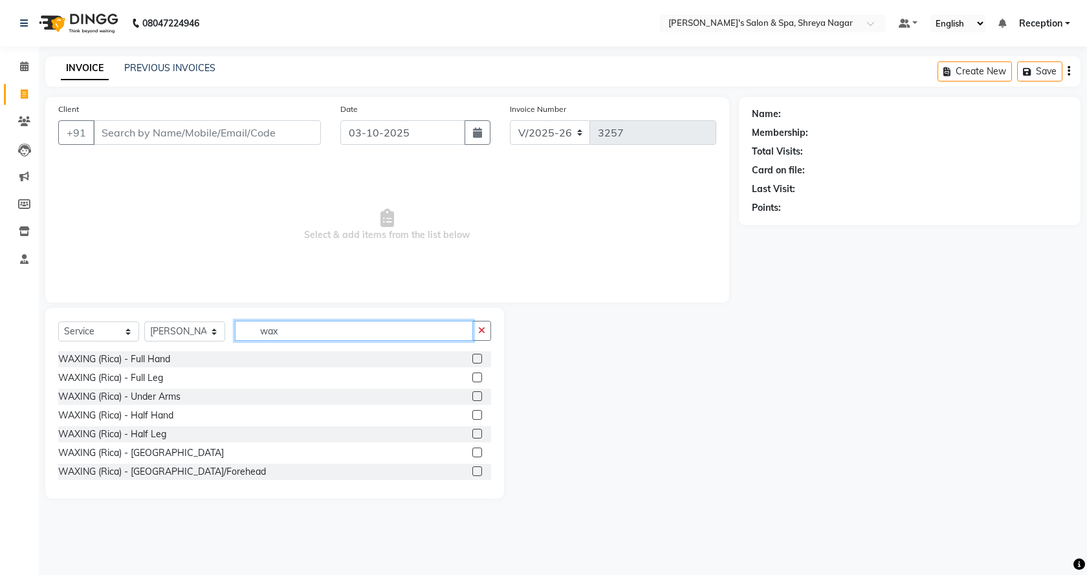
type input "wax"
click at [472, 411] on label at bounding box center [477, 415] width 10 height 10
click at [472, 411] on input "checkbox" at bounding box center [476, 415] width 8 height 8
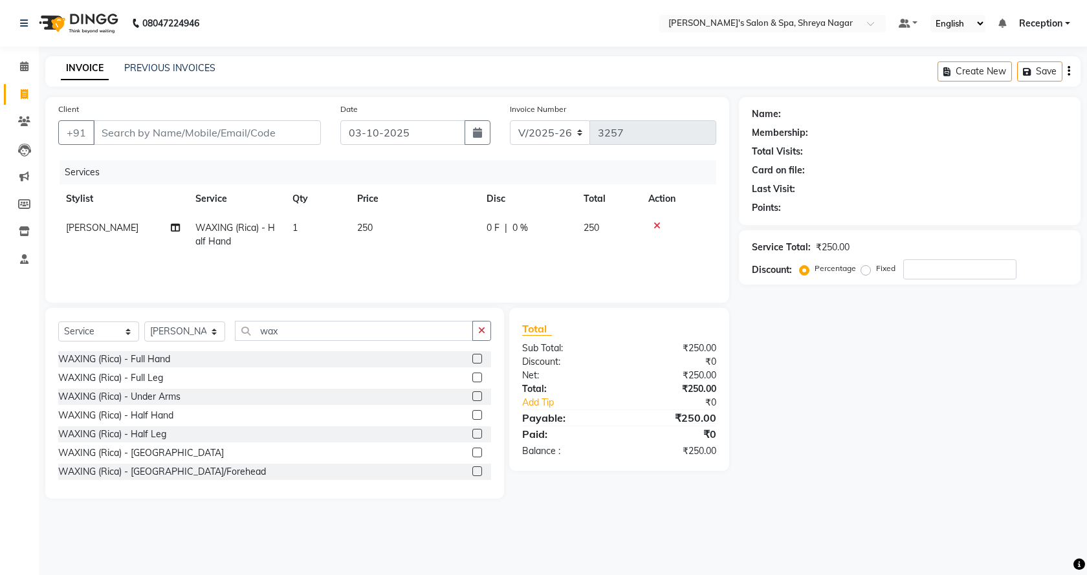
click at [472, 411] on label at bounding box center [477, 415] width 10 height 10
click at [472, 411] on input "checkbox" at bounding box center [476, 415] width 8 height 8
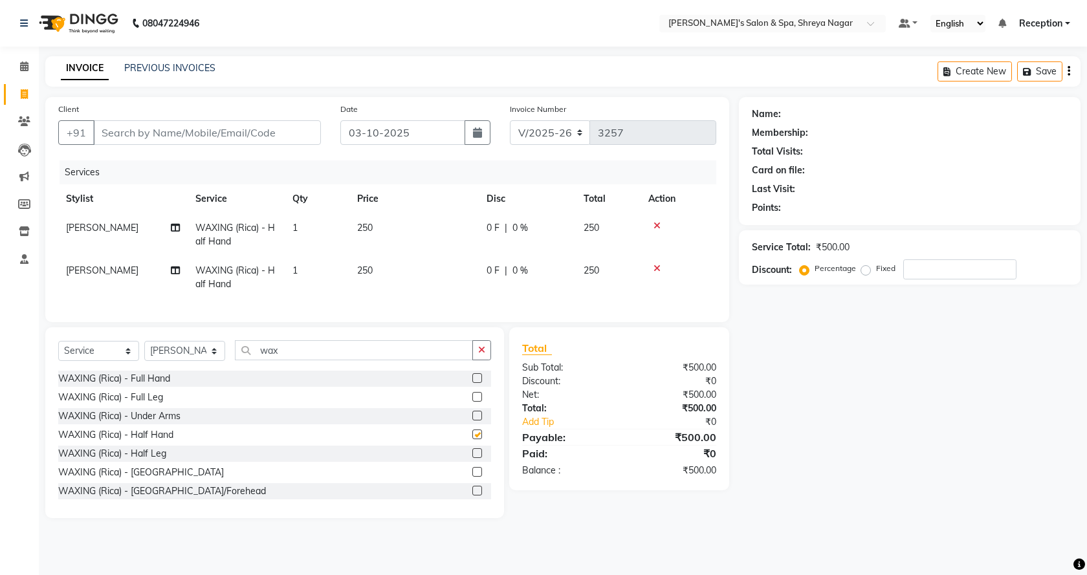
checkbox input "false"
click at [658, 268] on icon at bounding box center [656, 268] width 7 height 9
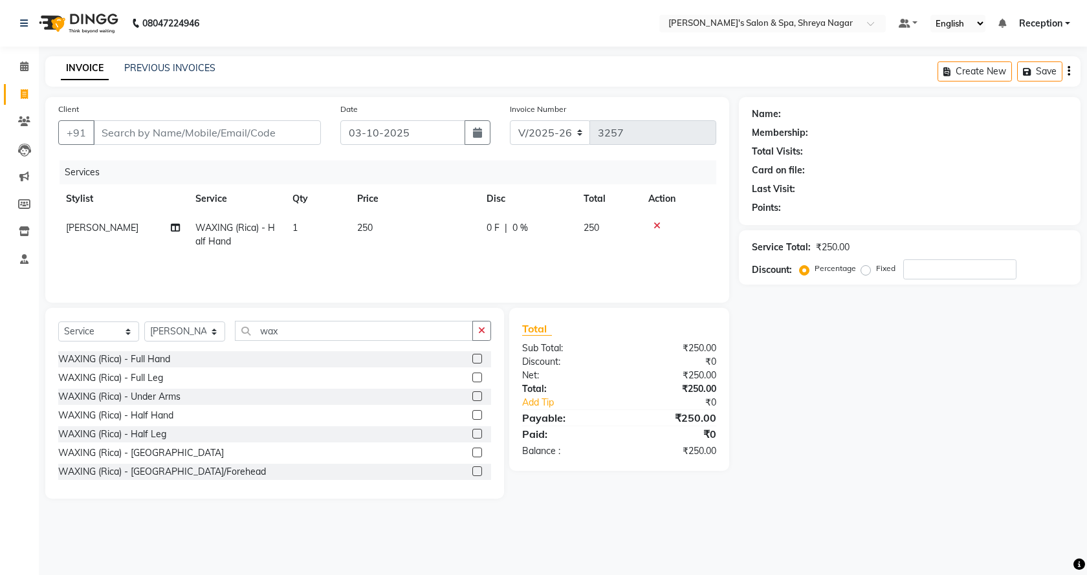
click at [437, 224] on td "250" at bounding box center [413, 234] width 129 height 43
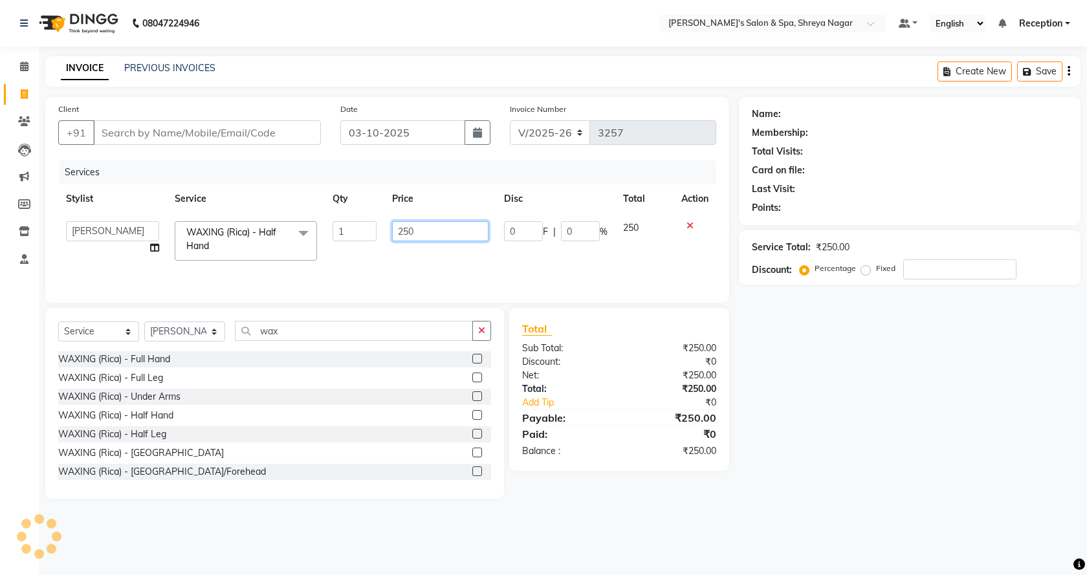
click at [451, 224] on input "250" at bounding box center [440, 231] width 96 height 20
type input "2"
type input "450"
click at [884, 481] on div "Name: Membership: Total Visits: Card on file: Last Visit: Points: Service Total…" at bounding box center [914, 298] width 351 height 402
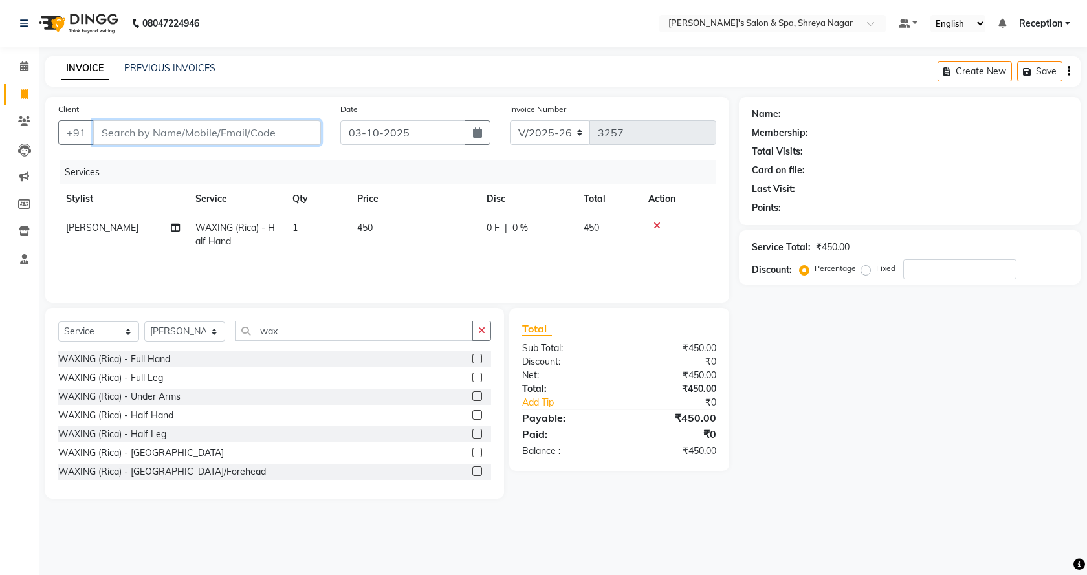
click at [267, 127] on input "Client" at bounding box center [207, 132] width 228 height 25
type input "r"
type input "0"
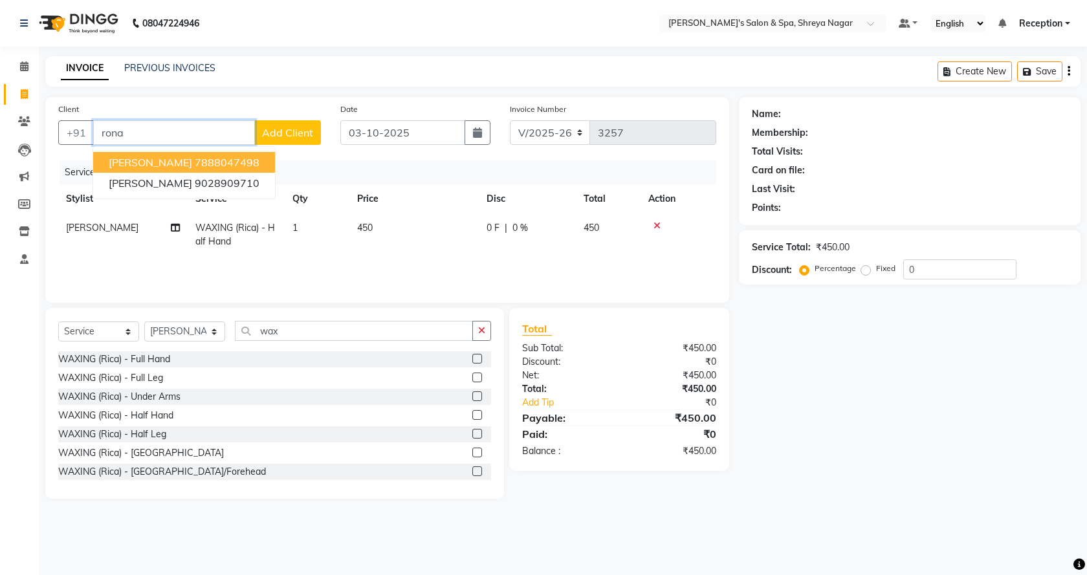
click at [235, 163] on button "[PERSON_NAME] 7888047498" at bounding box center [184, 162] width 182 height 21
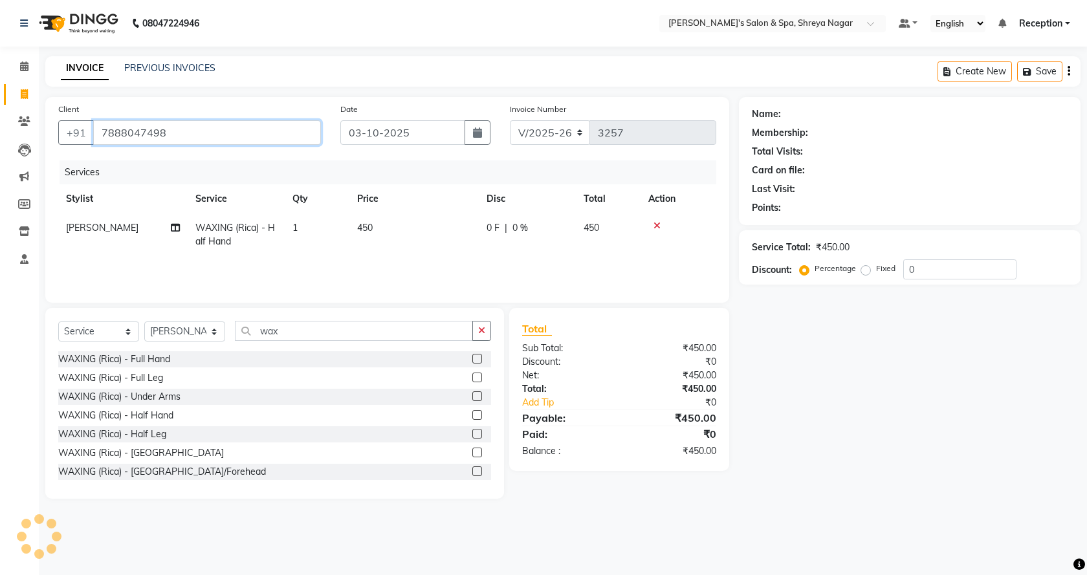
type input "7888047498"
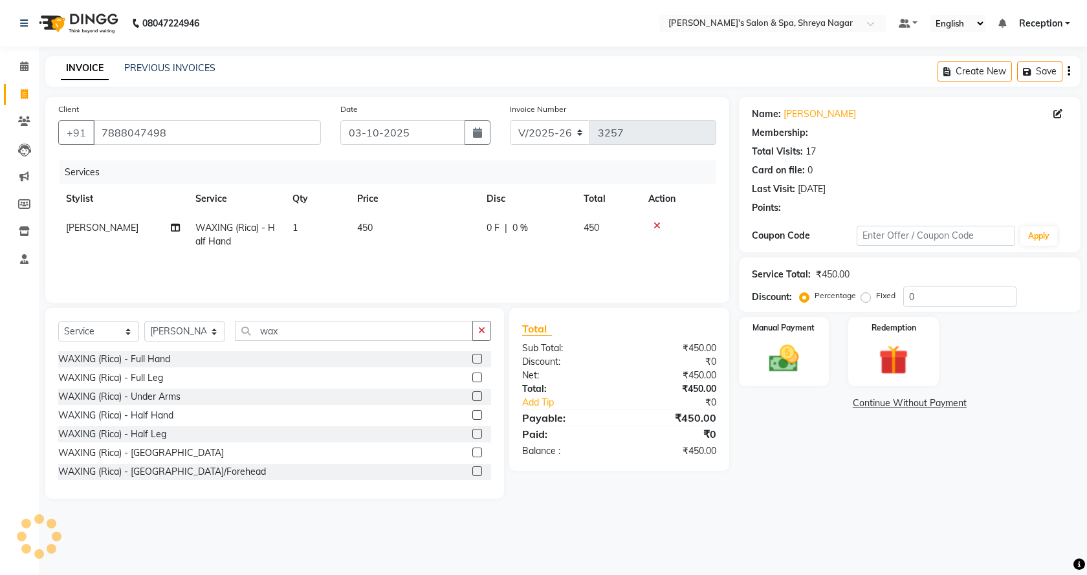
select select "1: Object"
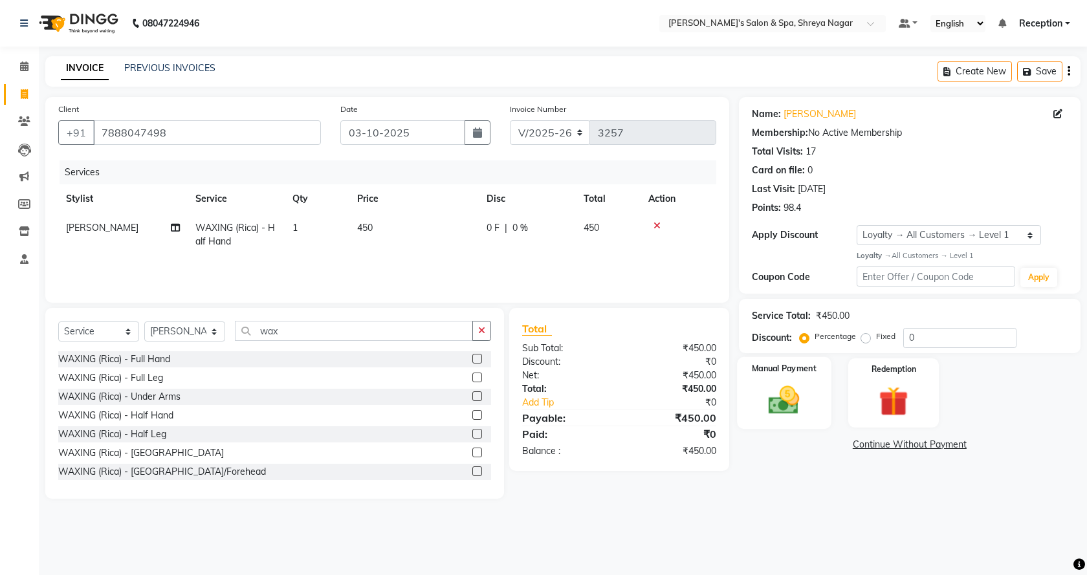
click at [759, 386] on img at bounding box center [784, 400] width 50 height 36
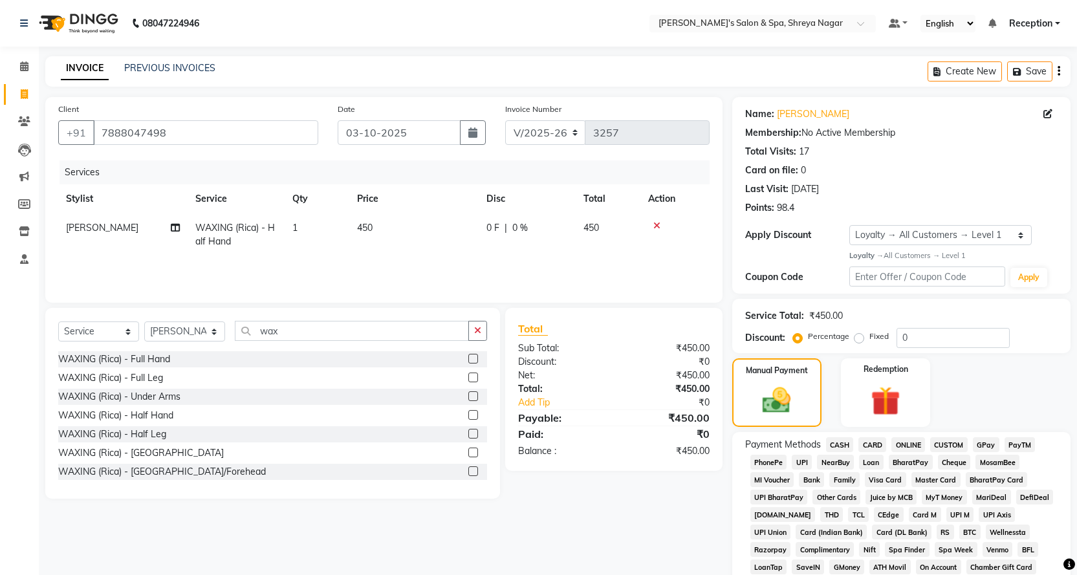
click at [842, 445] on span "CASH" at bounding box center [840, 444] width 28 height 15
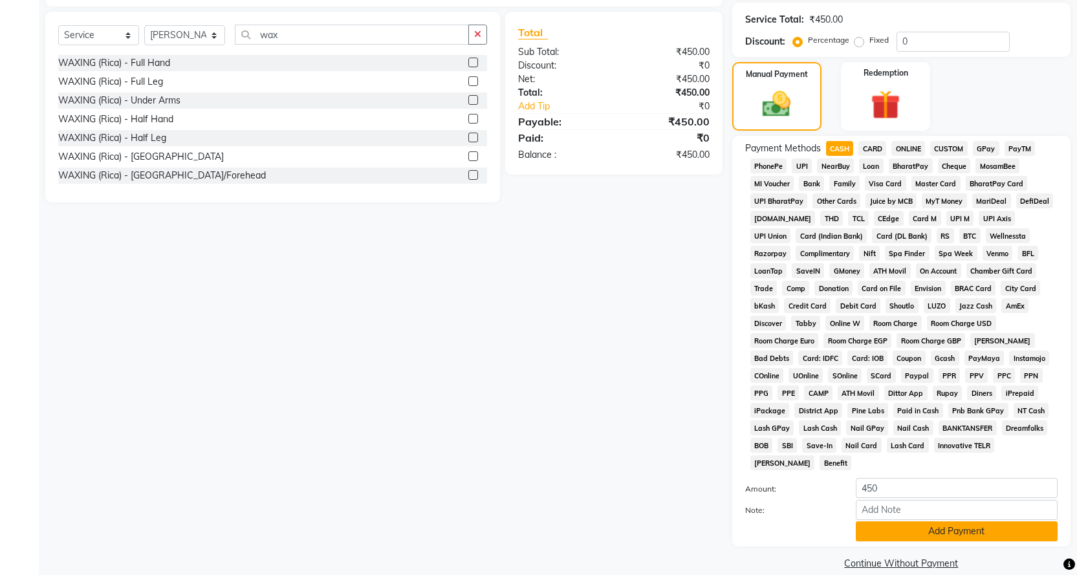
click at [906, 521] on button "Add Payment" at bounding box center [957, 531] width 202 height 20
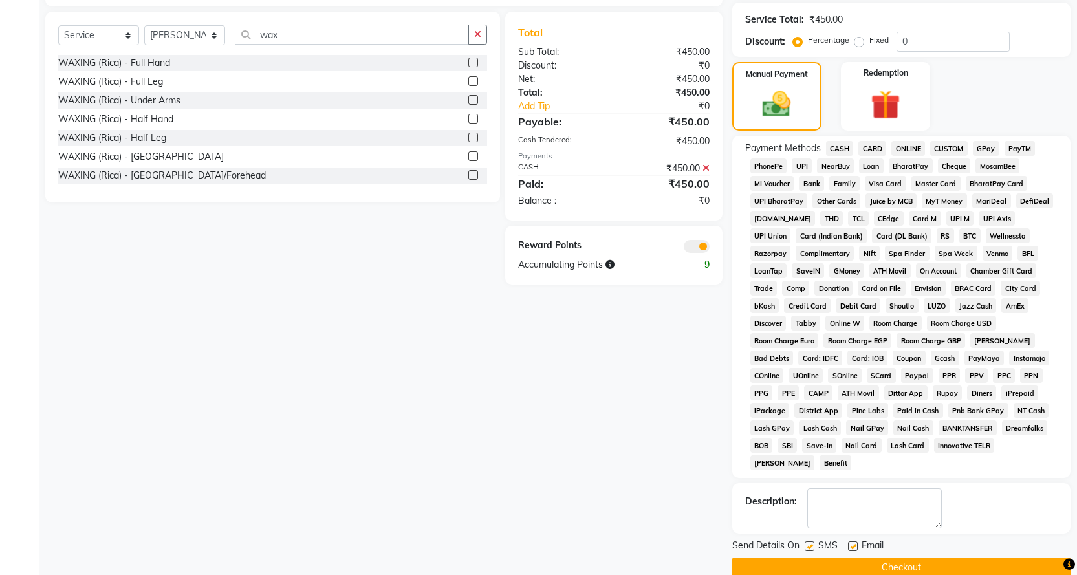
scroll to position [301, 0]
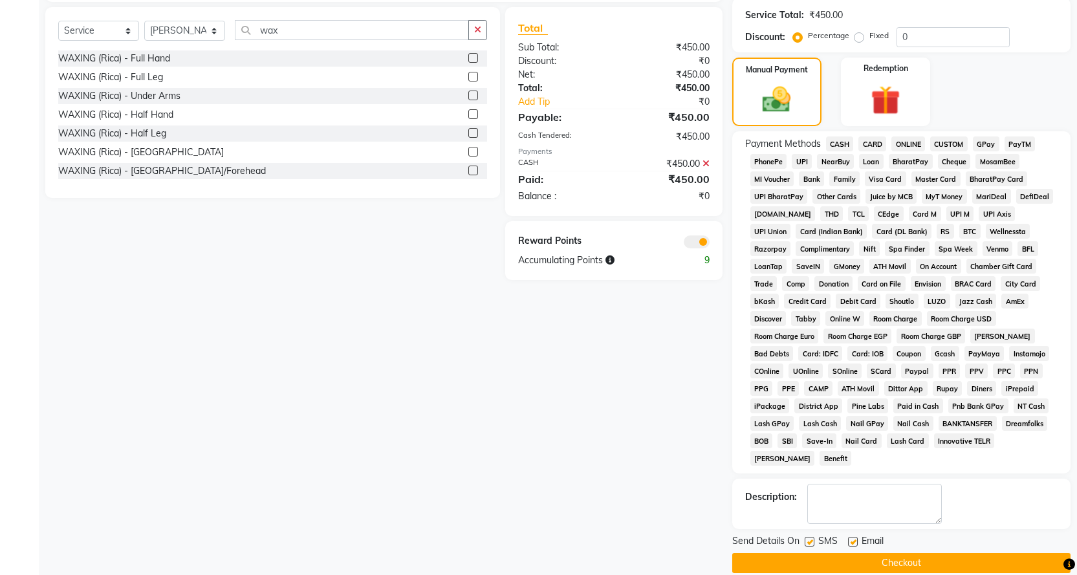
click at [892, 553] on button "Checkout" at bounding box center [901, 563] width 338 height 20
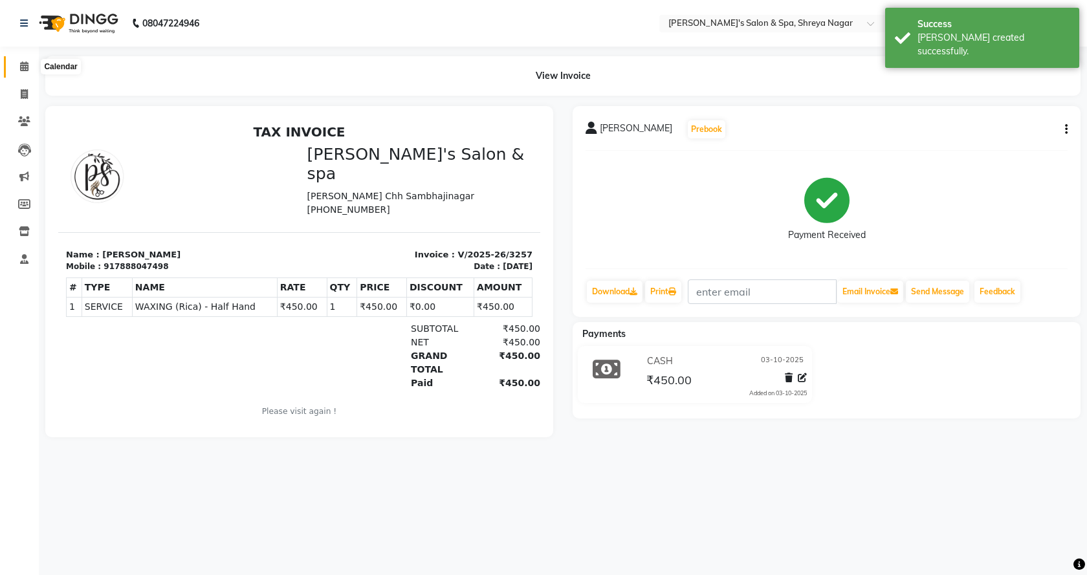
click at [19, 68] on span at bounding box center [24, 67] width 23 height 15
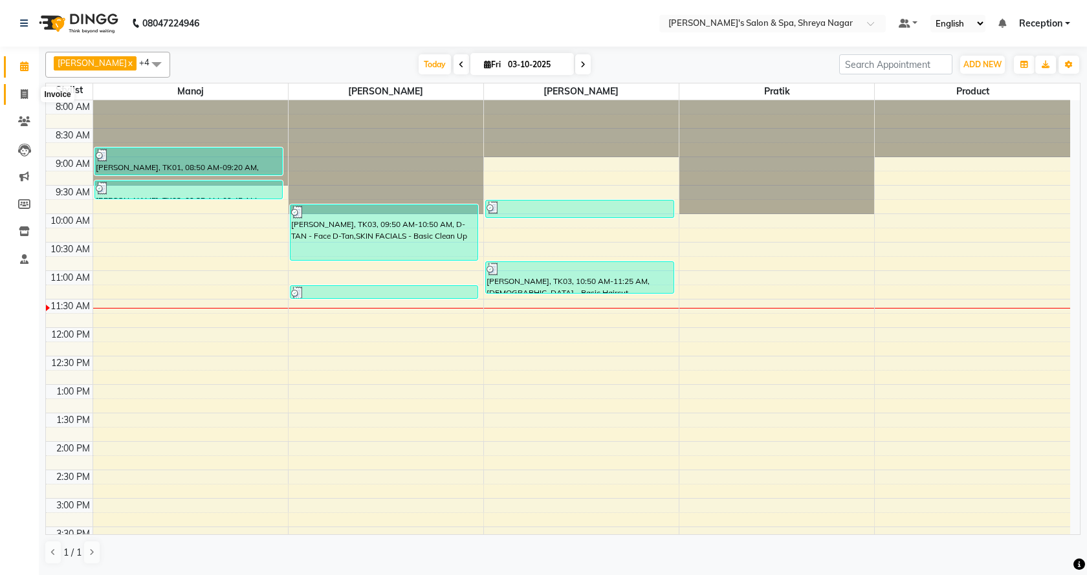
click at [27, 94] on icon at bounding box center [24, 94] width 7 height 10
select select "service"
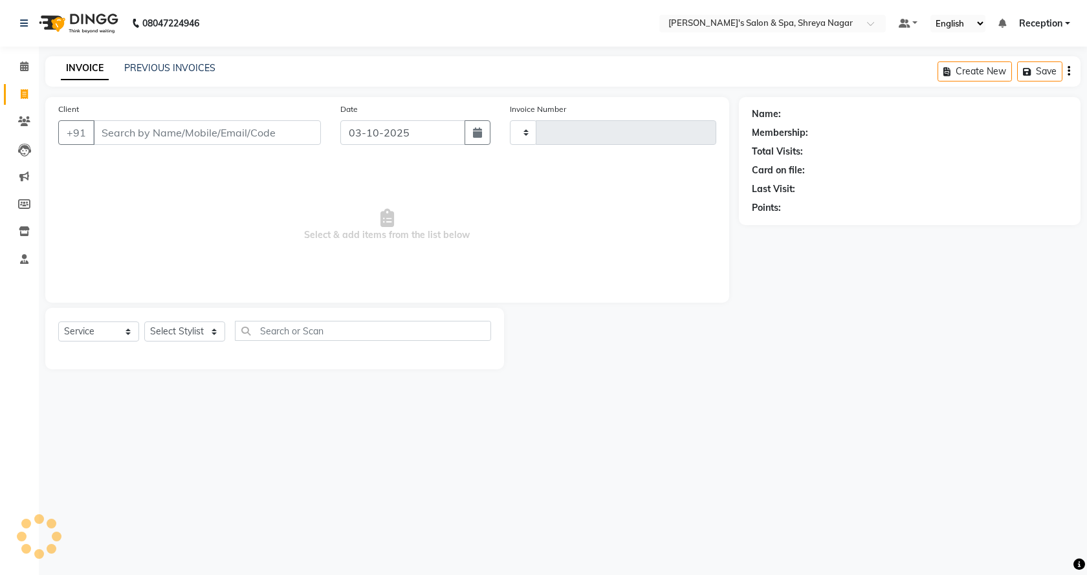
type input "3258"
select select "7591"
click at [34, 151] on span at bounding box center [24, 149] width 23 height 15
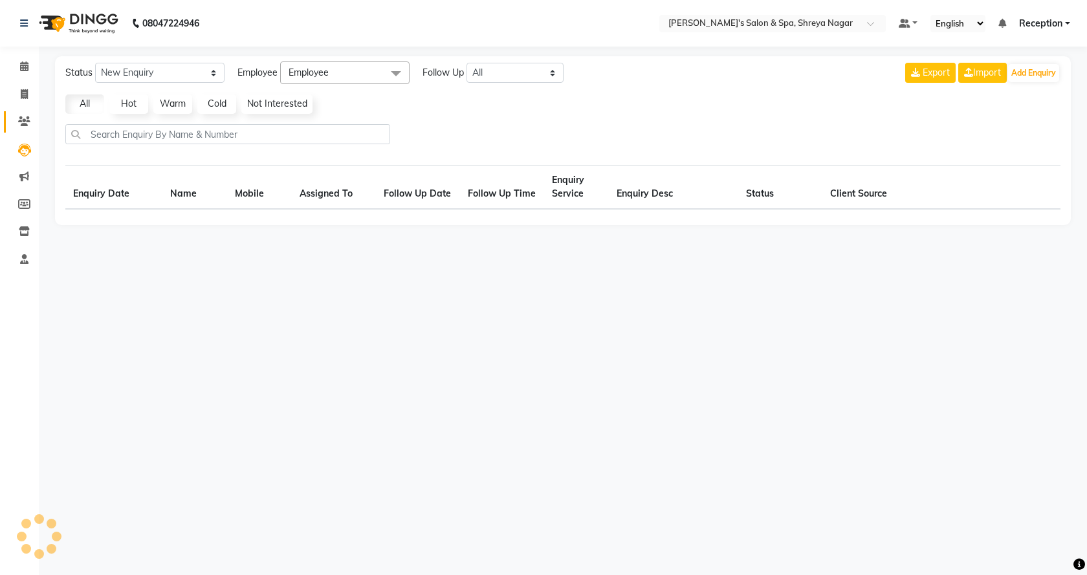
select select "10"
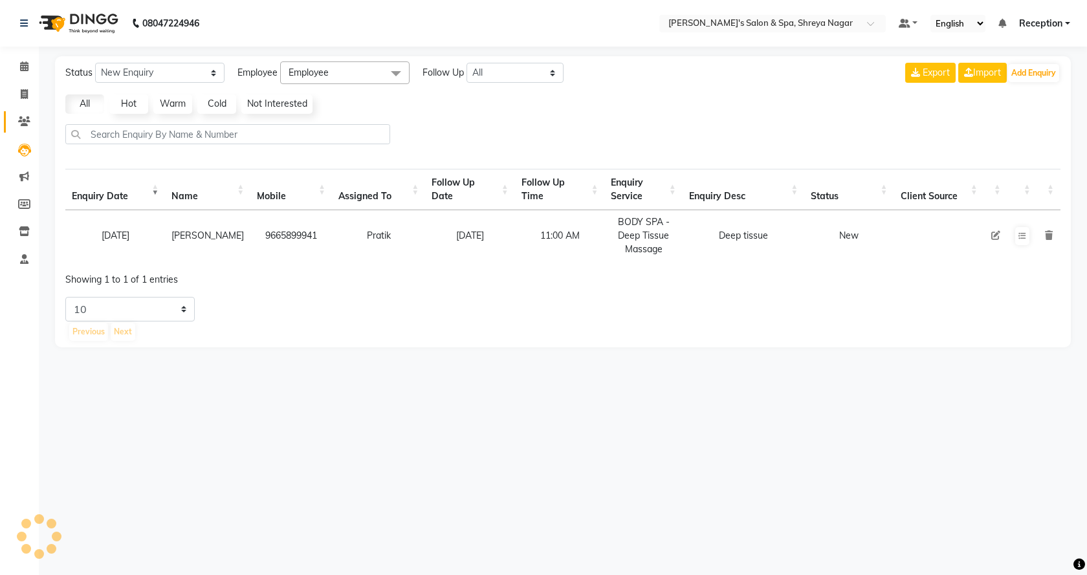
click at [24, 129] on link "Clients" at bounding box center [19, 121] width 31 height 21
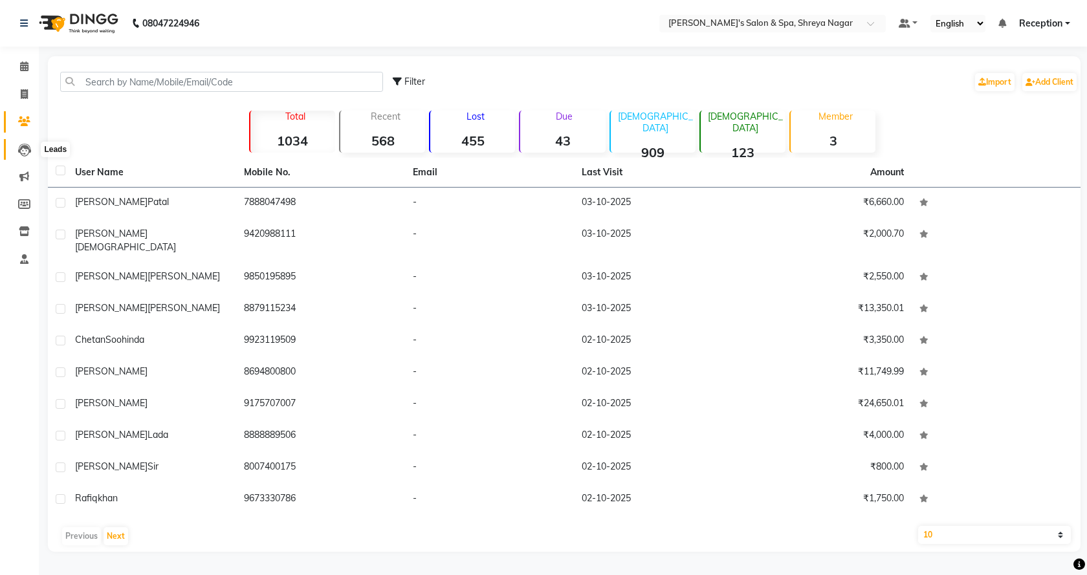
click at [25, 150] on icon at bounding box center [24, 150] width 13 height 13
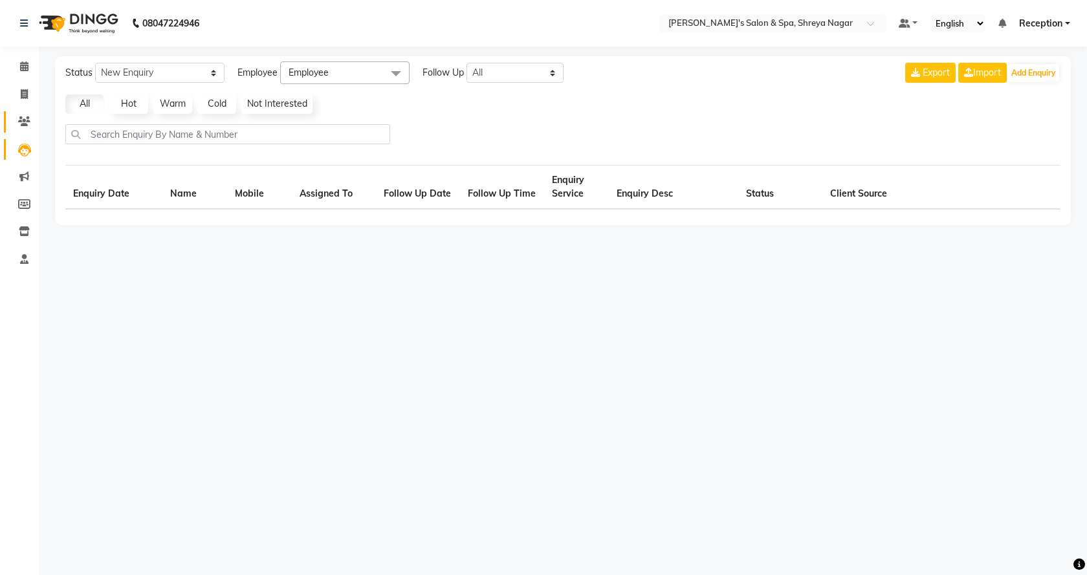
select select "10"
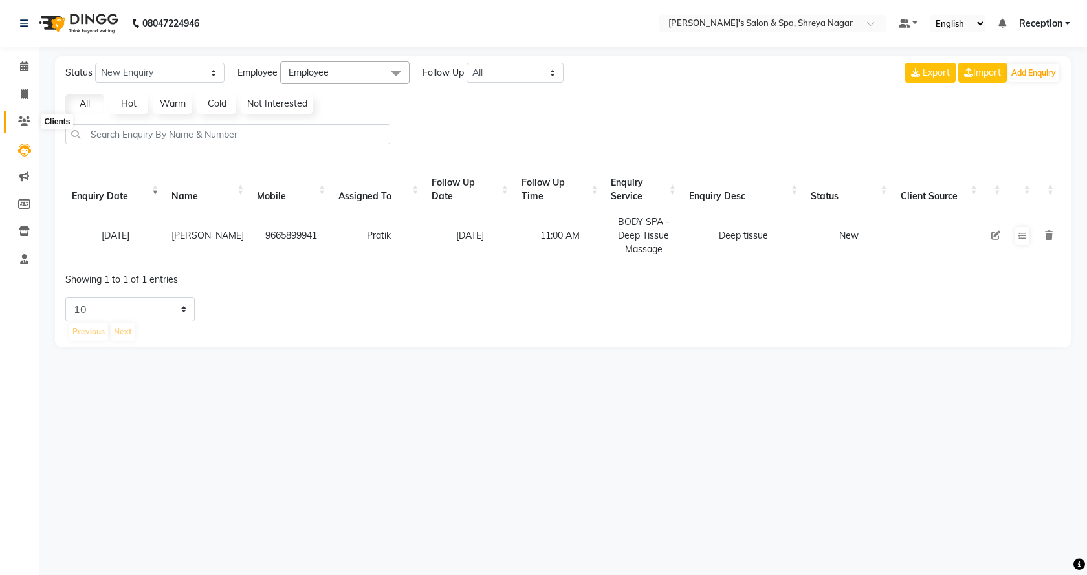
click at [30, 123] on icon at bounding box center [24, 121] width 12 height 10
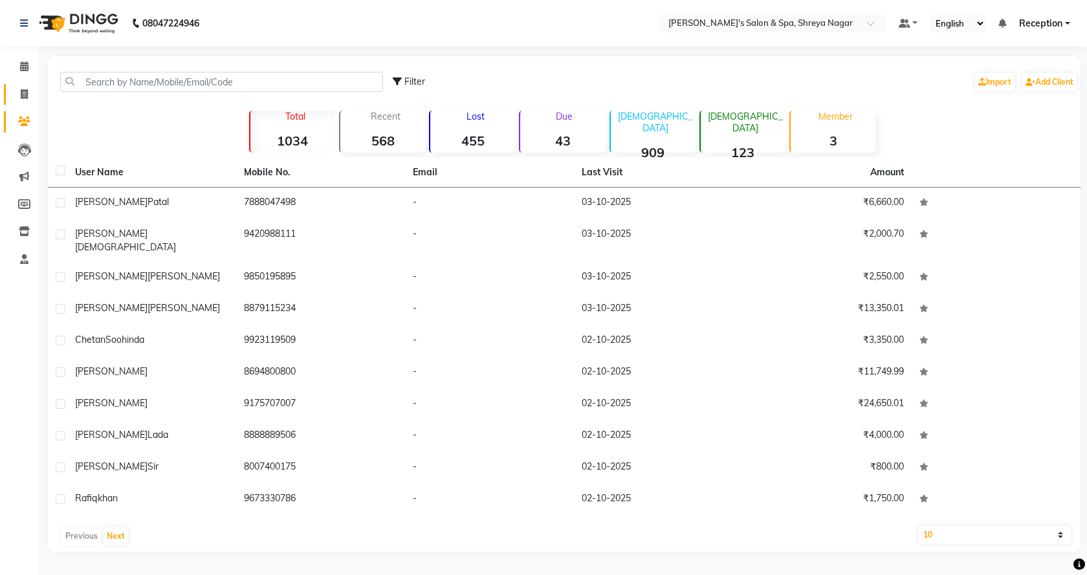
click at [25, 94] on icon at bounding box center [24, 94] width 7 height 10
select select "service"
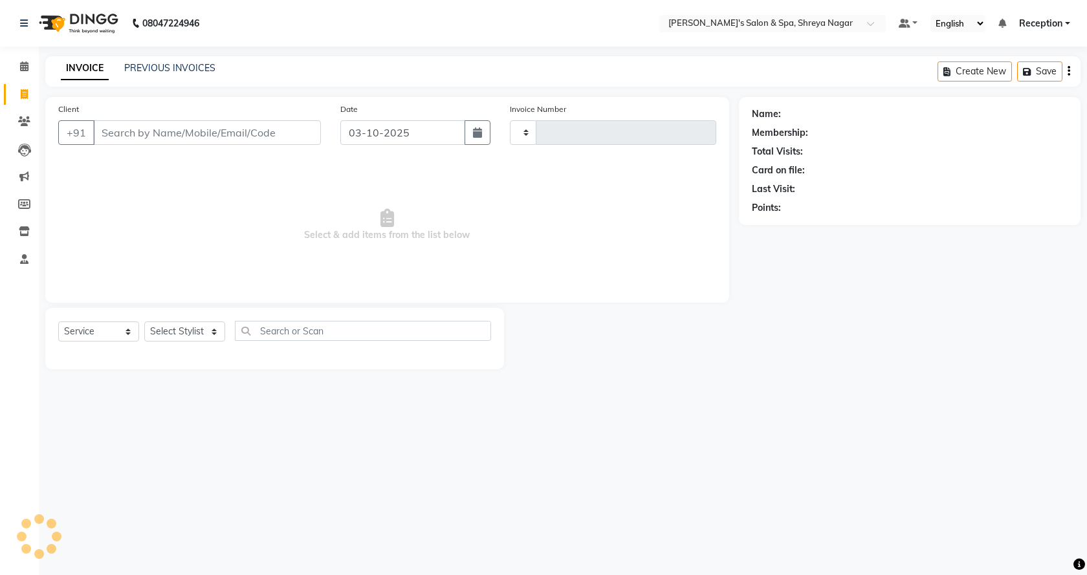
type input "3258"
select select "7591"
click at [31, 64] on span at bounding box center [24, 67] width 23 height 15
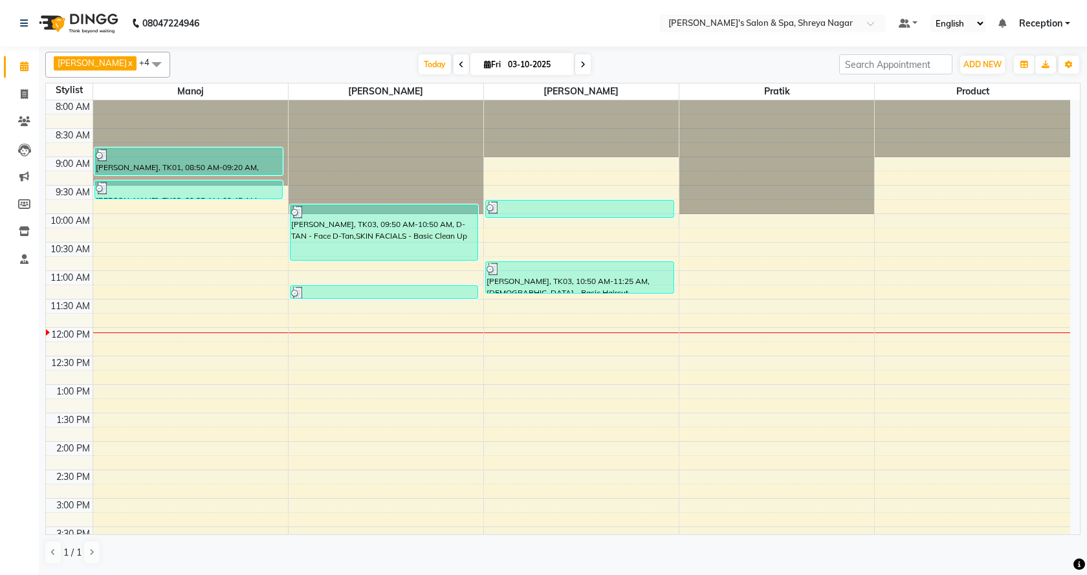
click at [3, 338] on div "Calendar Invoice Clients Leads Marketing Members Inventory Staff Completed InPr…" at bounding box center [87, 296] width 175 height 519
click at [32, 315] on div "Calendar Invoice Clients Leads Marketing Members Inventory Staff Completed InPr…" at bounding box center [87, 296] width 175 height 519
